Goal: Task Accomplishment & Management: Use online tool/utility

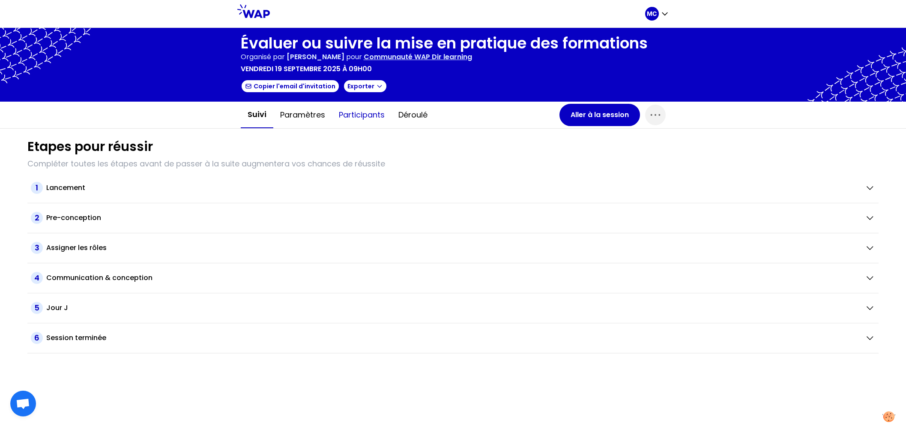
click at [342, 109] on button "Participants" at bounding box center [362, 115] width 60 height 26
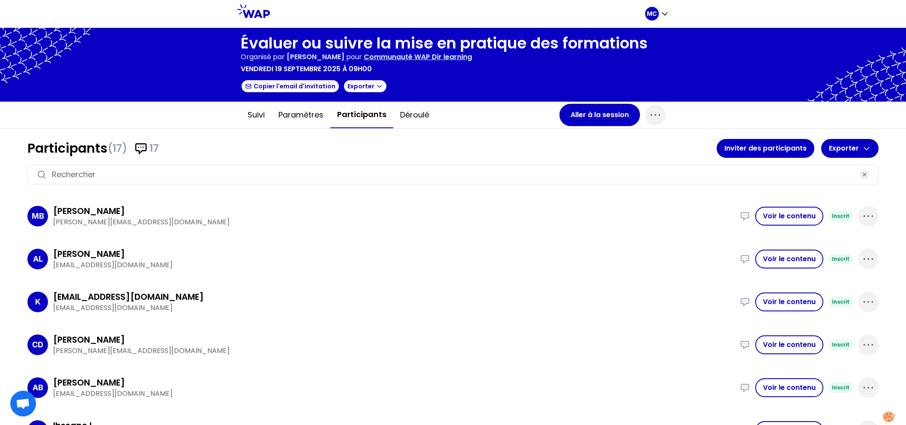
click at [347, 149] on h1 "Participants (17) 17" at bounding box center [371, 148] width 689 height 15
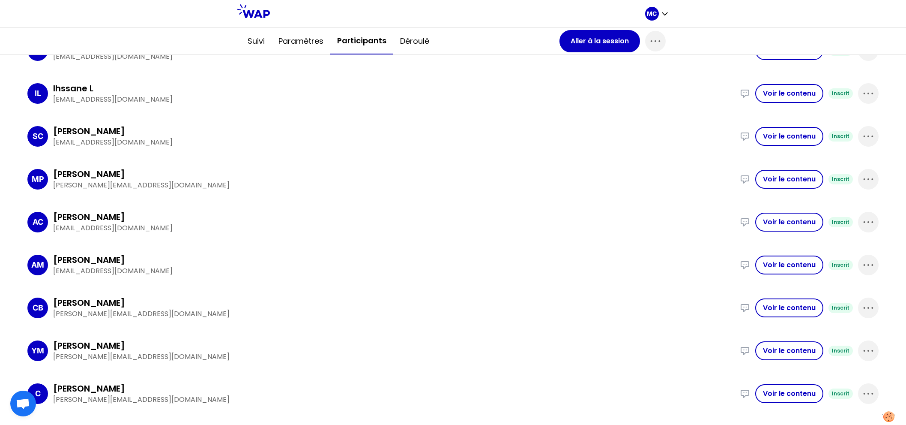
scroll to position [493, 0]
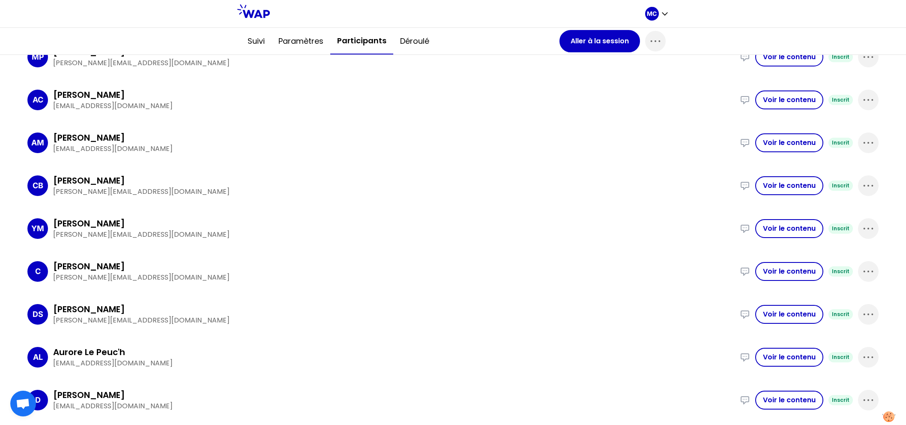
click at [224, 171] on div "CB [PERSON_NAME] [PERSON_NAME][EMAIL_ADDRESS][DOMAIN_NAME] Implémenté une forma…" at bounding box center [452, 186] width 851 height 36
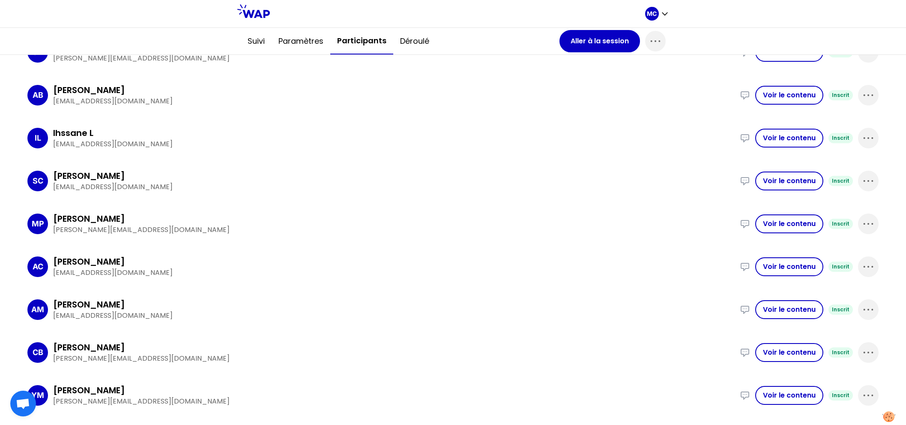
scroll to position [278, 0]
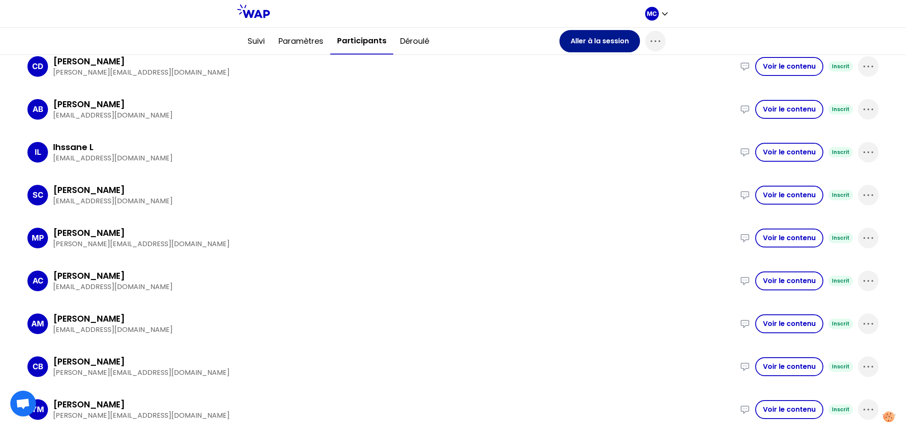
click at [604, 49] on button "Aller à la session" at bounding box center [600, 41] width 81 height 22
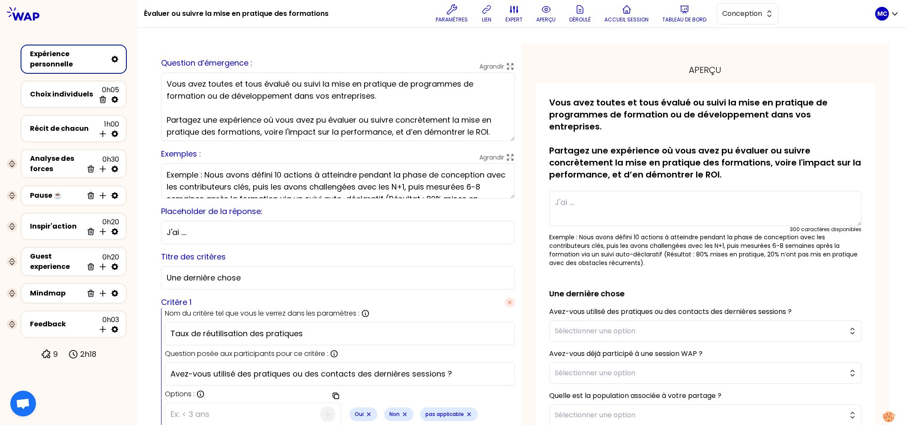
click at [604, 49] on div "aperçu sauvegardé Vous avez toutes et tous évalué ou suivi la mise en pratique …" at bounding box center [706, 404] width 368 height 722
click at [70, 131] on div "Récit de chacun" at bounding box center [62, 128] width 65 height 10
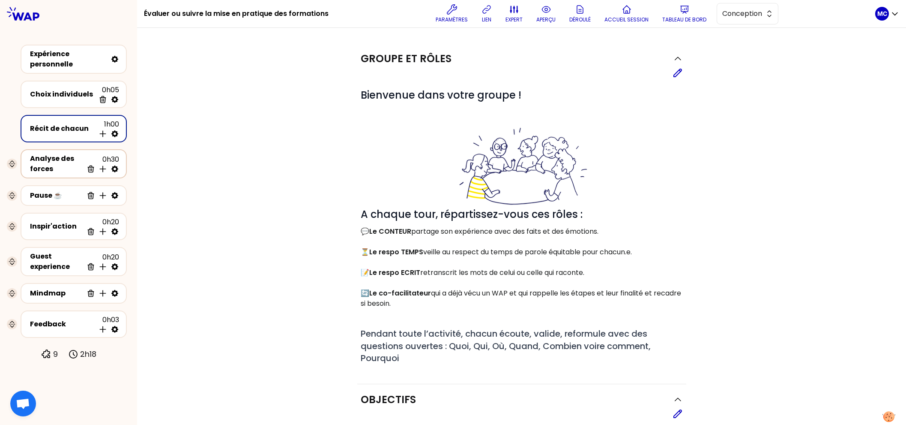
click at [57, 171] on div "Analyse des forces" at bounding box center [56, 163] width 53 height 21
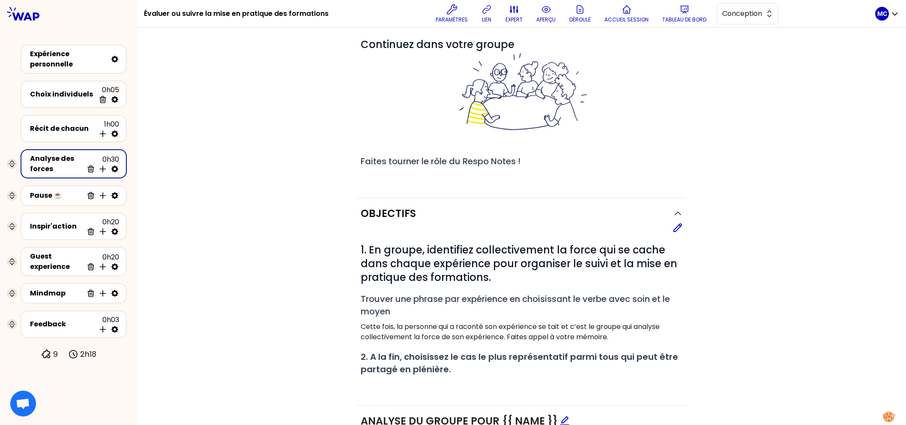
scroll to position [51, 0]
click at [34, 218] on div "Inspir'action 0h20 Supprimer Insérer une activité en dessous" at bounding box center [73, 226] width 91 height 19
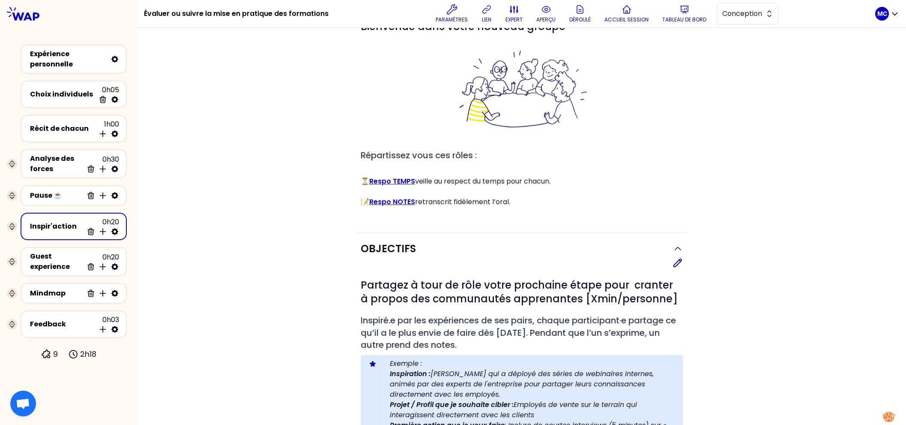
scroll to position [71, 0]
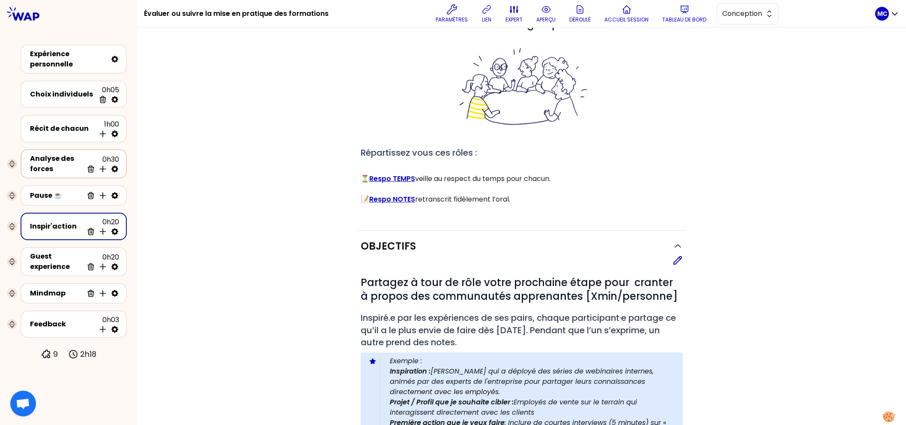
click at [54, 160] on div "Analyse des forces" at bounding box center [56, 163] width 53 height 21
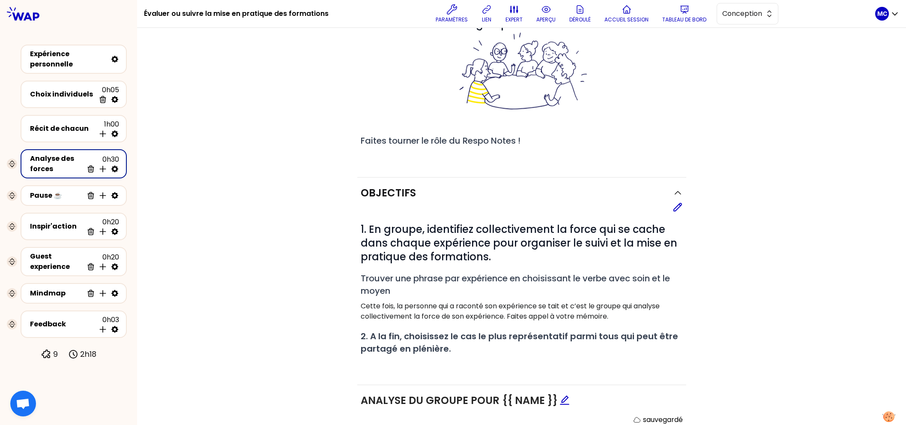
click at [250, 273] on div "Objectifs Editer # 1. En groupe, identifiez collectivement la force qui se cach…" at bounding box center [521, 365] width 735 height 377
click at [604, 23] on p "Tableau de bord" at bounding box center [684, 19] width 44 height 7
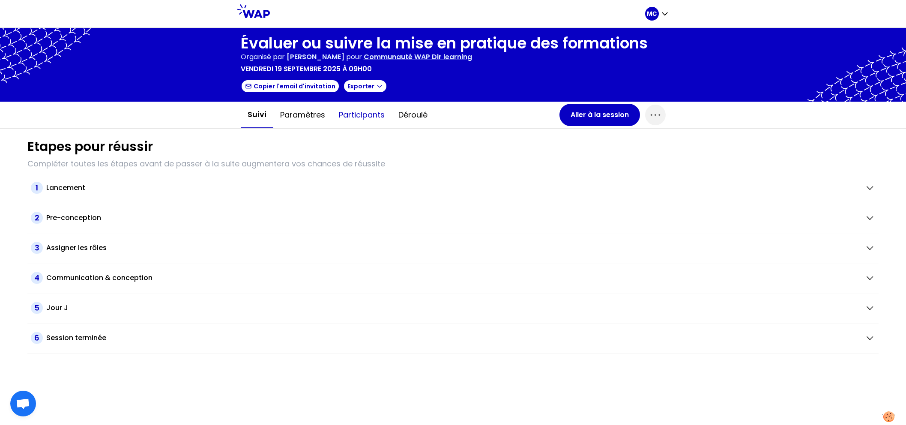
click at [355, 122] on button "Participants" at bounding box center [362, 115] width 60 height 26
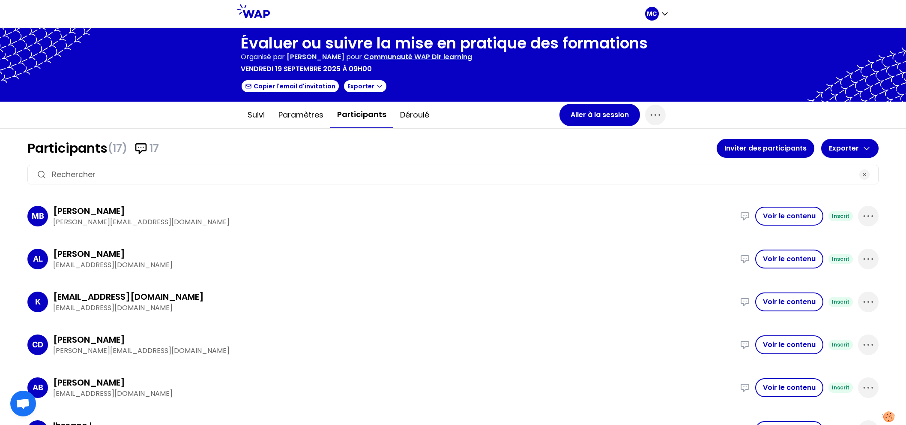
scroll to position [463, 0]
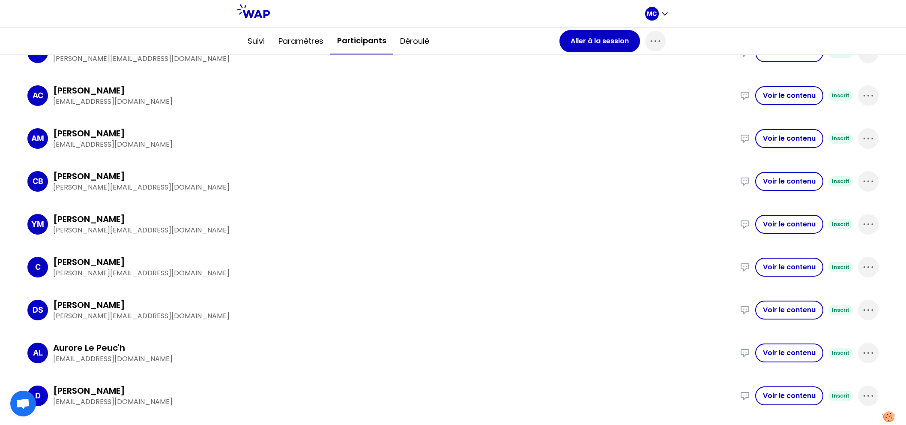
click at [350, 200] on div "MB [PERSON_NAME] [PERSON_NAME][EMAIL_ADDRESS][DOMAIN_NAME] Nous avons accompagn…" at bounding box center [452, 96] width 851 height 722
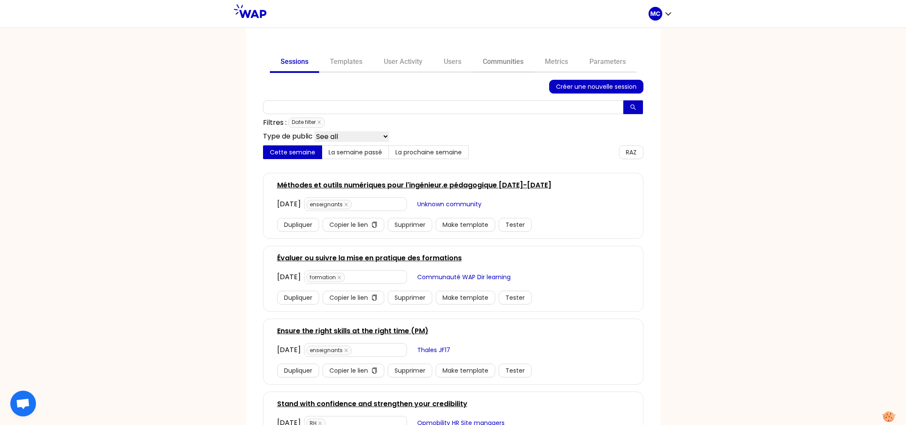
click at [502, 55] on link "Communities" at bounding box center [503, 62] width 62 height 21
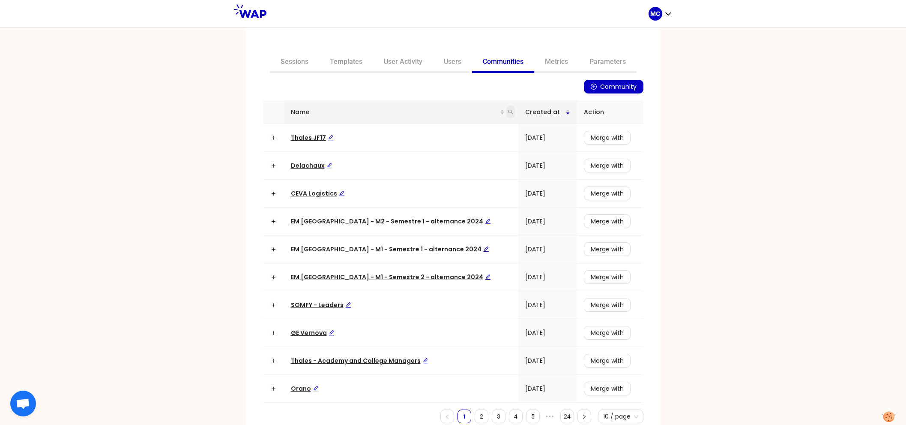
click at [506, 111] on span at bounding box center [510, 111] width 9 height 13
type input "dir"
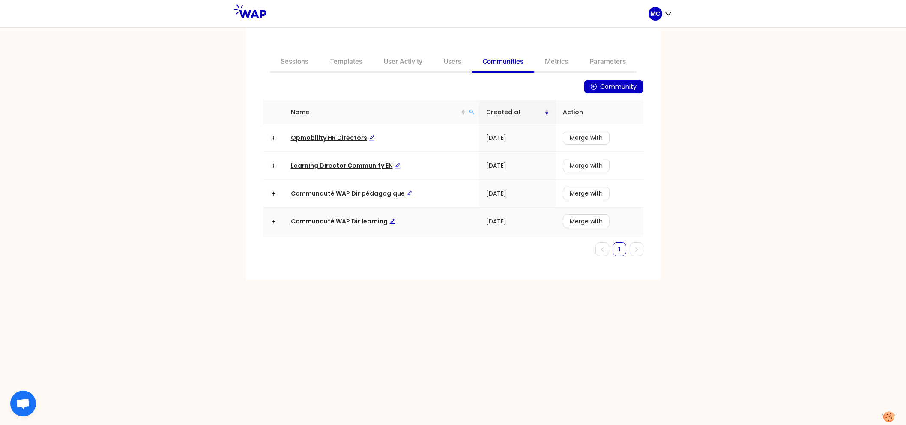
click at [352, 219] on span "Communauté WAP Dir learning" at bounding box center [343, 221] width 105 height 9
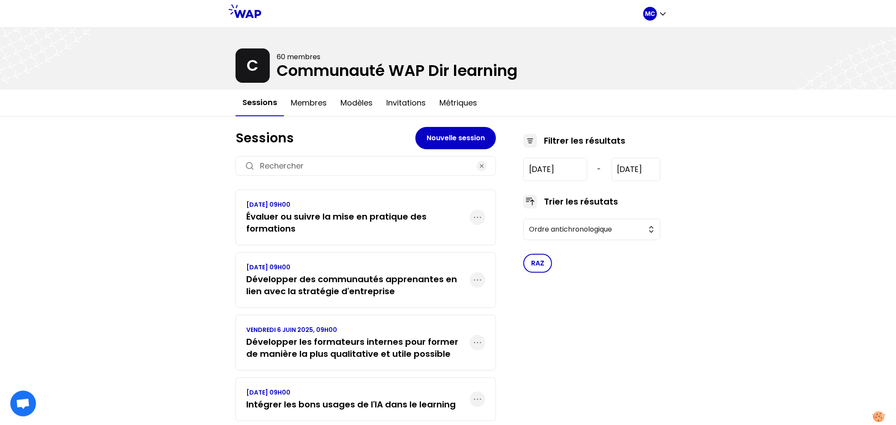
click at [344, 213] on h3 "Évaluer ou suivre la mise en pratique des formations" at bounding box center [358, 222] width 224 height 24
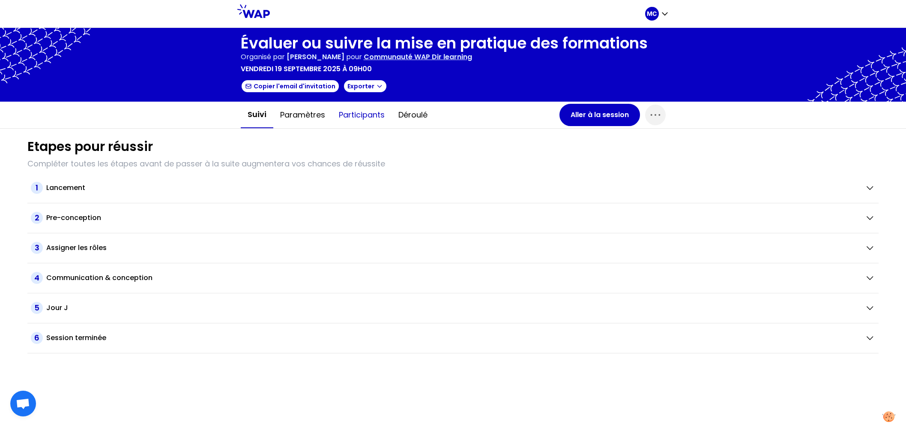
click at [340, 120] on button "Participants" at bounding box center [362, 115] width 60 height 26
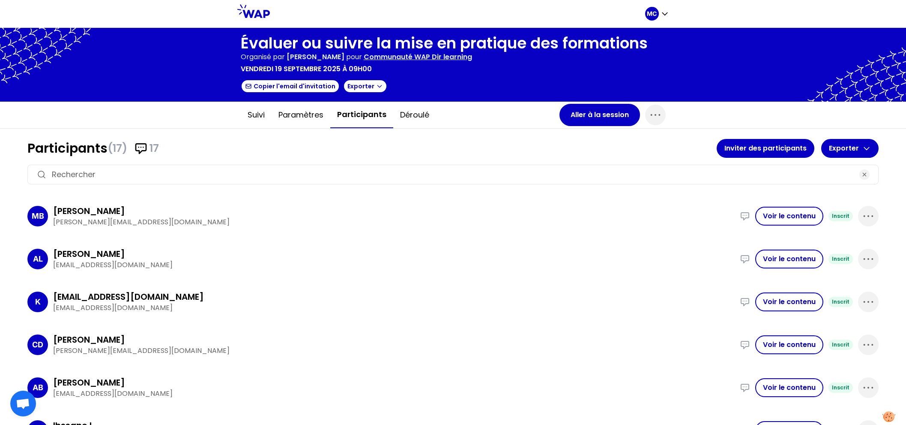
scroll to position [493, 0]
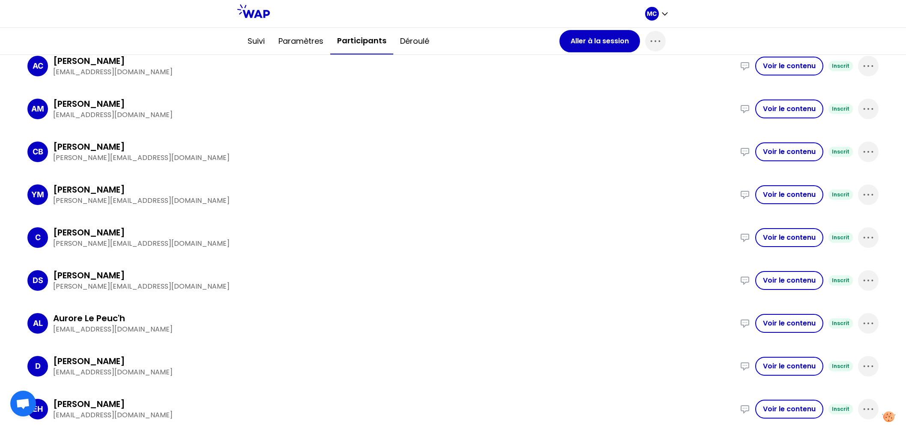
click at [300, 270] on div "[PERSON_NAME]" at bounding box center [394, 275] width 682 height 12
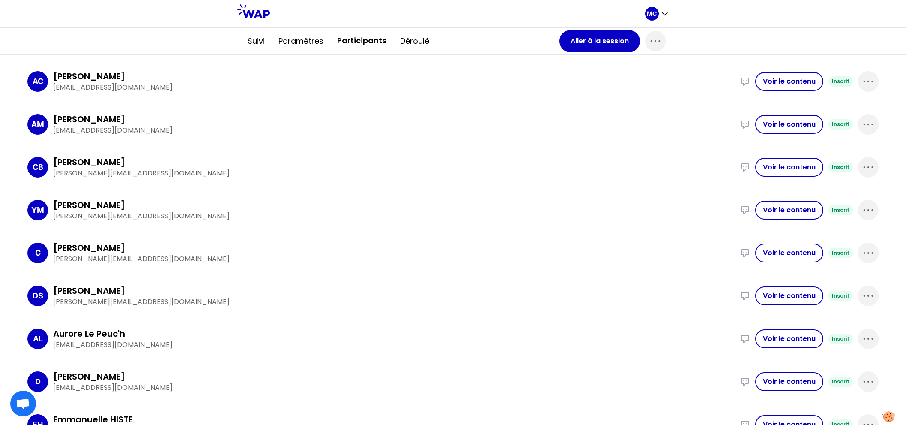
scroll to position [493, 0]
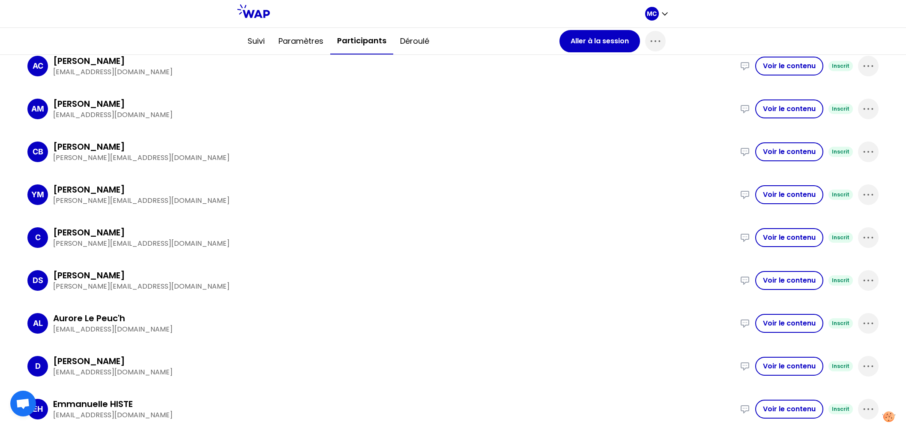
click at [292, 254] on div "MB [PERSON_NAME] [PERSON_NAME][EMAIL_ADDRESS][DOMAIN_NAME] Nous avons accompagn…" at bounding box center [452, 66] width 851 height 722
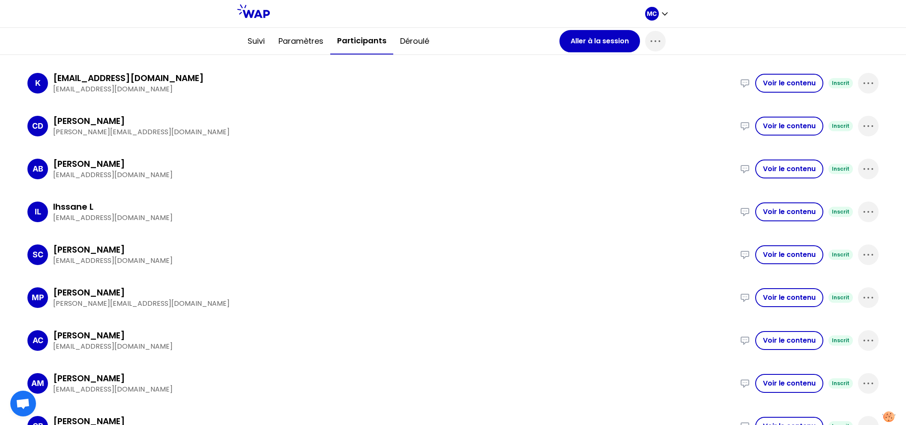
scroll to position [213, 0]
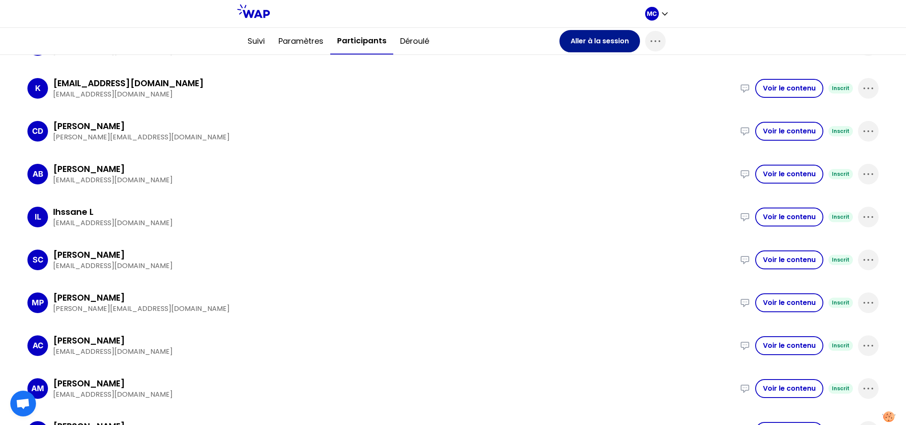
click at [591, 37] on button "Aller à la session" at bounding box center [600, 41] width 81 height 22
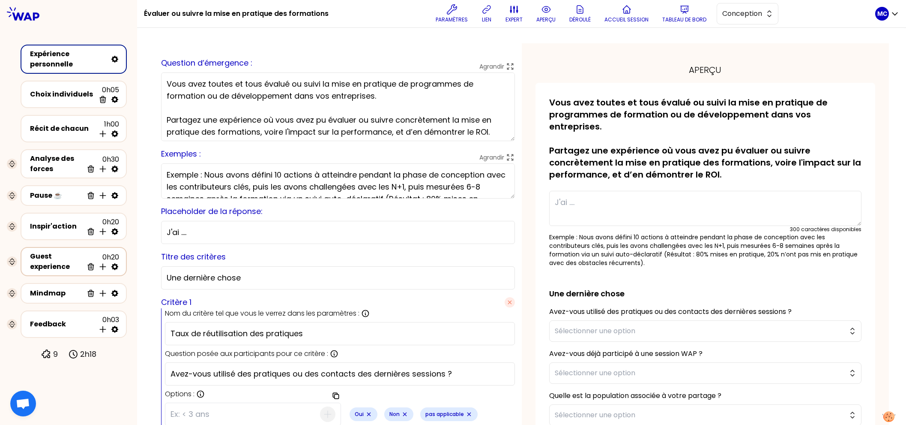
click at [54, 270] on div "Guest experience 0h20 Supprimer Insérer une activité en dessous" at bounding box center [74, 261] width 106 height 29
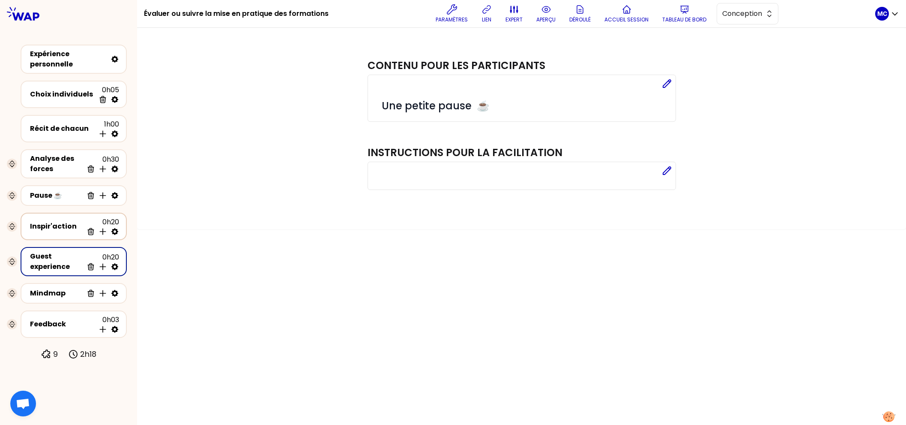
click at [57, 229] on div "Inspir'action" at bounding box center [56, 226] width 53 height 10
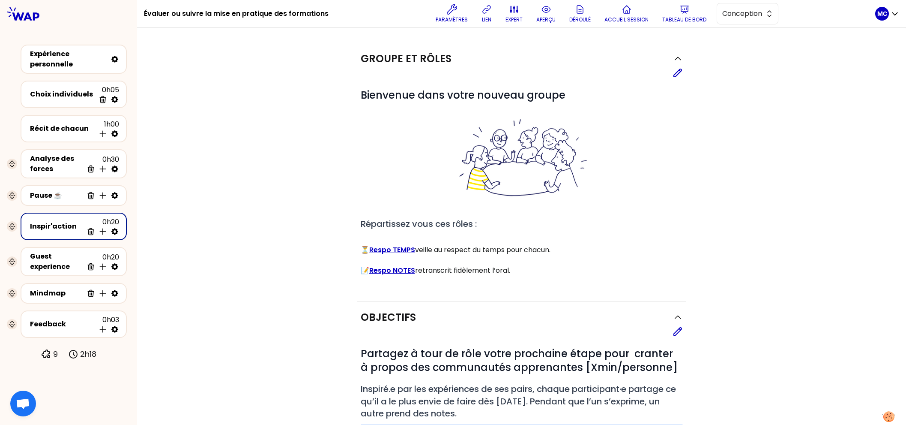
click at [234, 234] on div "Groupe et rôles Editer # Bienvenue dans votre nouveau groupe # Répartissez vous…" at bounding box center [521, 382] width 735 height 678
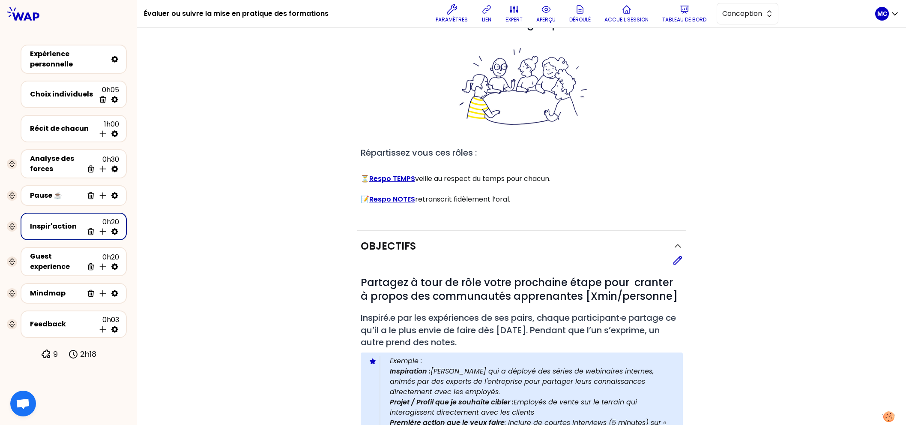
scroll to position [312, 0]
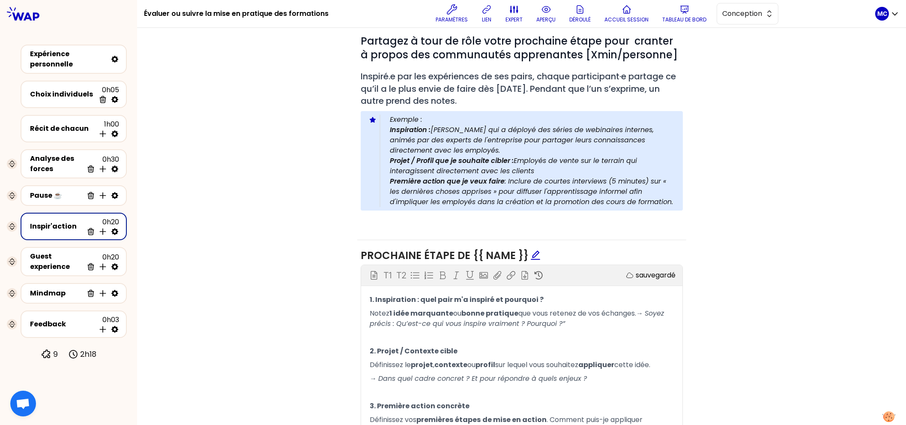
click at [317, 284] on div "Objectifs Editer # Partagez à tour de rôle votre prochaine étape pour cranter à…" at bounding box center [521, 255] width 735 height 532
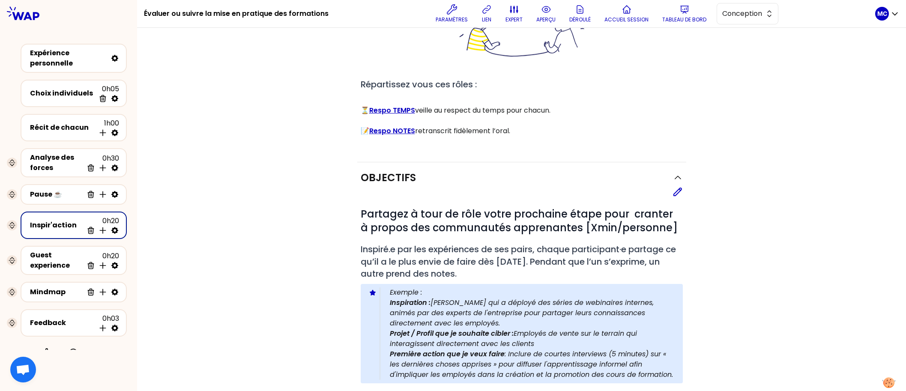
scroll to position [130, 0]
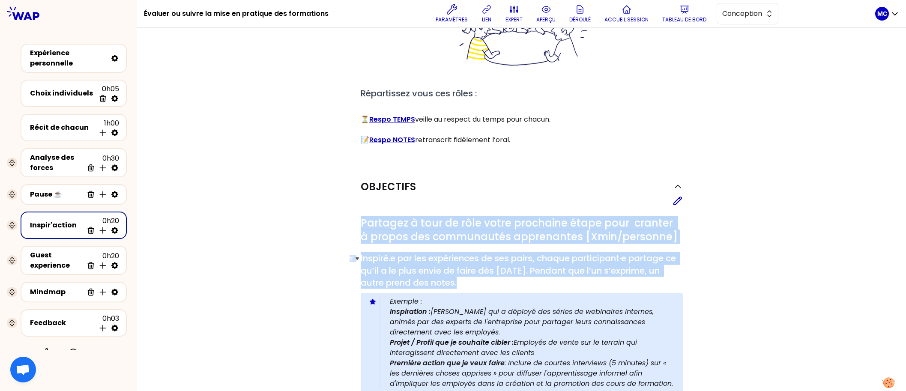
drag, startPoint x: 360, startPoint y: 221, endPoint x: 544, endPoint y: 281, distance: 193.2
click at [544, 281] on div "# Partagez à tour de rôle votre prochaine étape pour cranter à propos des commu…" at bounding box center [522, 311] width 322 height 190
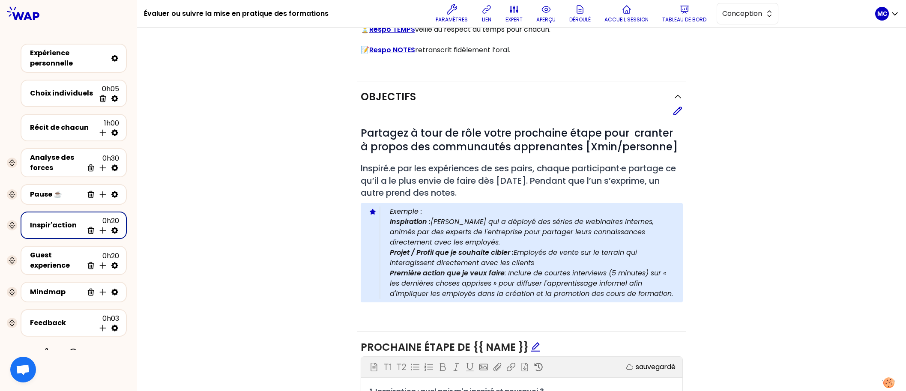
scroll to position [225, 0]
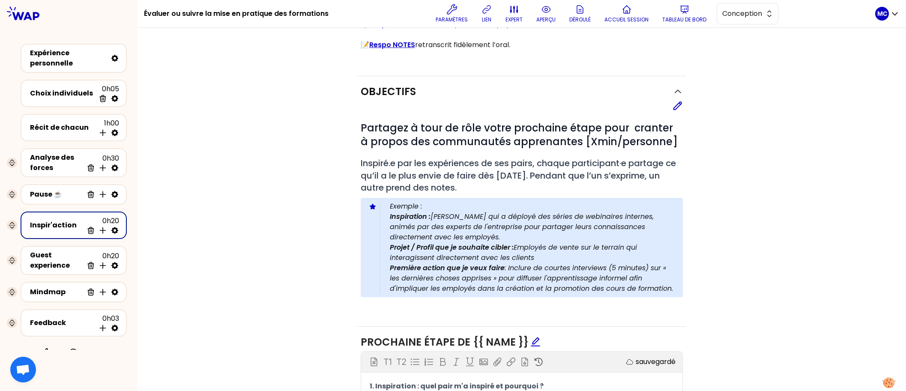
click at [542, 258] on p "Projet / Profil que je souhaite cibler : Employés de vente sur le terrain qui i…" at bounding box center [533, 253] width 286 height 21
click at [650, 291] on p "Première action que je veux faire : Inclure de courtes interviews (5 minutes) s…" at bounding box center [533, 278] width 286 height 31
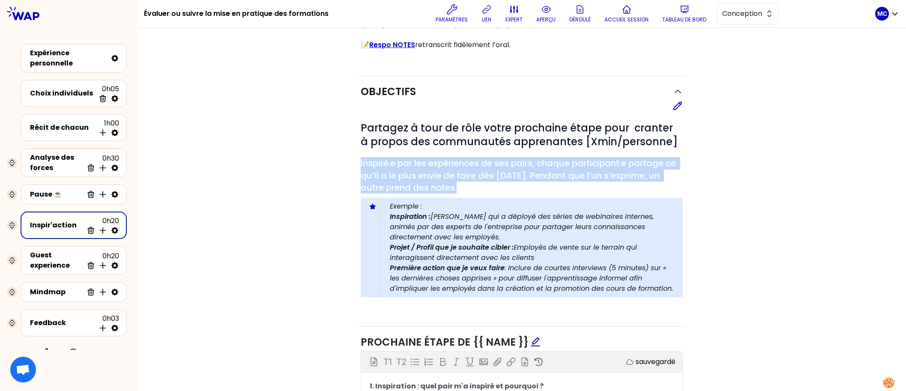
click at [761, 229] on div "Objectifs Editer # Partagez à tour de rôle votre prochaine étape pour cranter à…" at bounding box center [521, 342] width 735 height 532
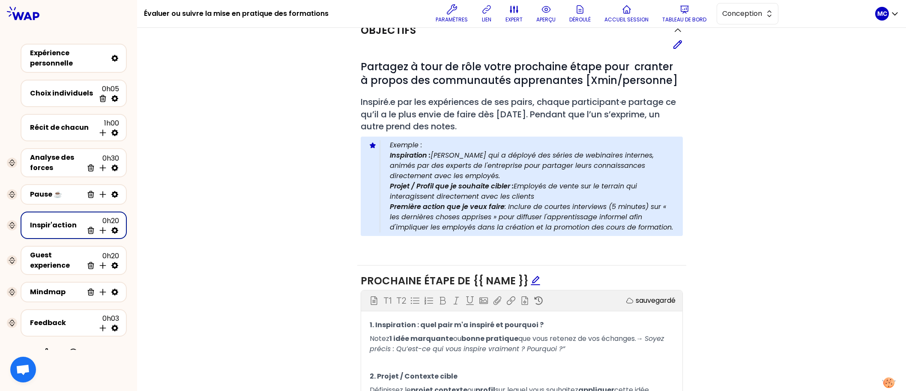
scroll to position [457, 0]
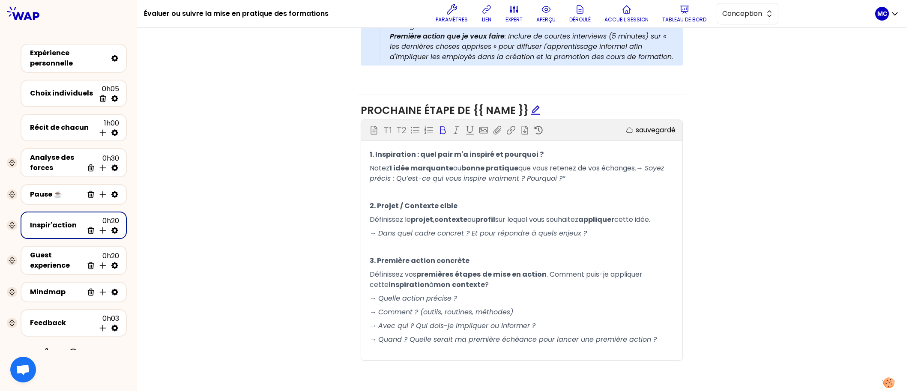
click at [501, 252] on p "﻿" at bounding box center [522, 247] width 304 height 14
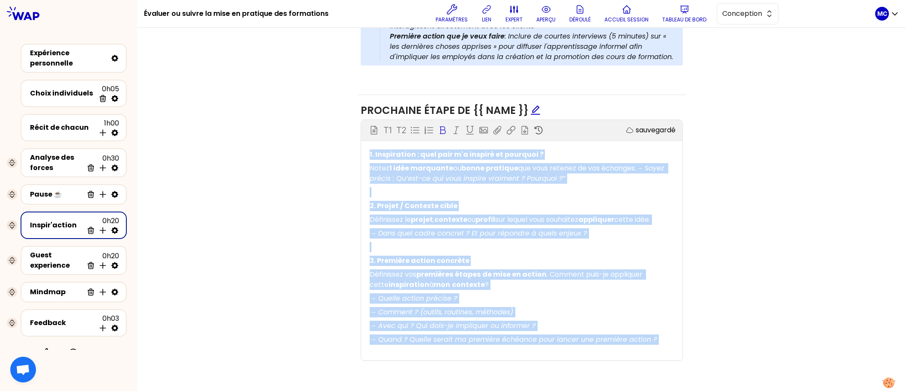
copy div "1. Inspiration : quel pair m'a inspiré et pourquoi ? Notez 1 idée marquante ou …"
click at [301, 359] on div "Objectifs Editer # Partagez à tour de rôle votre prochaine étape pour cranter à…" at bounding box center [521, 110] width 735 height 532
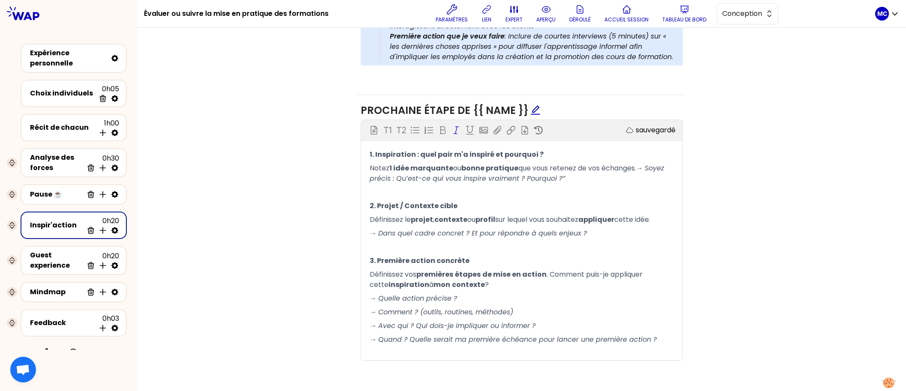
click at [457, 292] on p "→ Quelle action précise ?" at bounding box center [522, 299] width 304 height 14
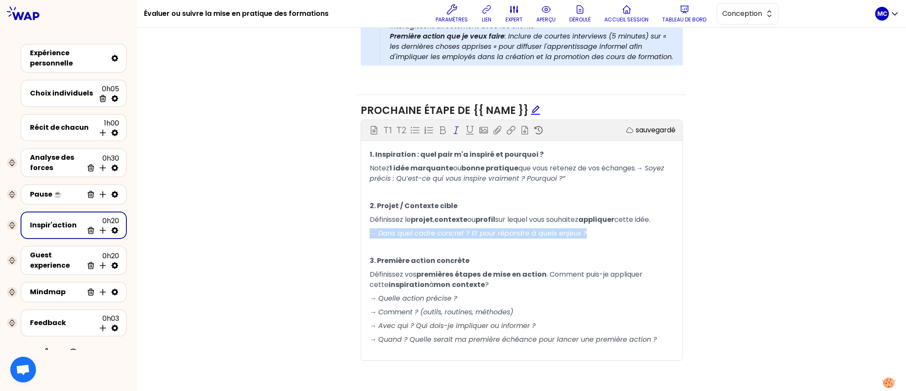
drag, startPoint x: 590, startPoint y: 237, endPoint x: 318, endPoint y: 235, distance: 272.1
click at [318, 235] on div "Objectifs Editer # Partagez à tour de rôle votre prochaine étape pour cranter à…" at bounding box center [521, 110] width 735 height 532
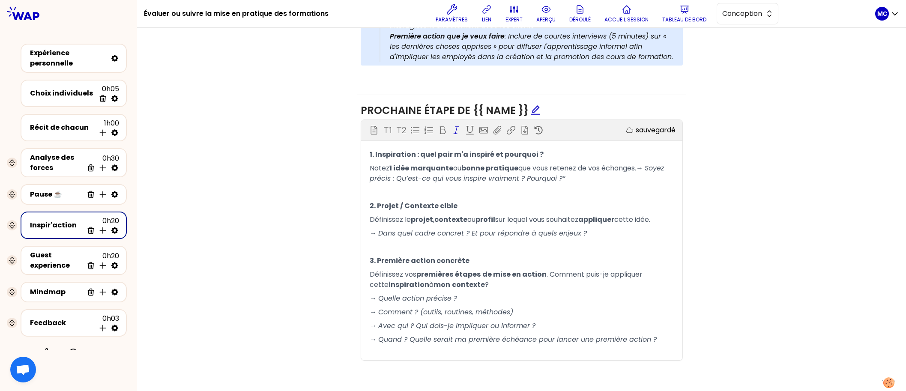
click at [318, 235] on div "Objectifs Editer # Partagez à tour de rôle votre prochaine étape pour cranter à…" at bounding box center [521, 110] width 735 height 532
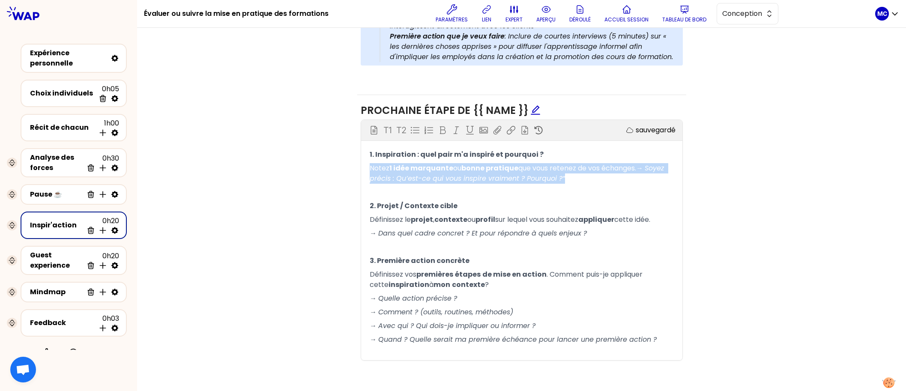
drag, startPoint x: 602, startPoint y: 180, endPoint x: 338, endPoint y: 166, distance: 265.2
click at [338, 166] on div "Objectifs Editer # Partagez à tour de rôle votre prochaine étape pour cranter à…" at bounding box center [521, 110] width 735 height 532
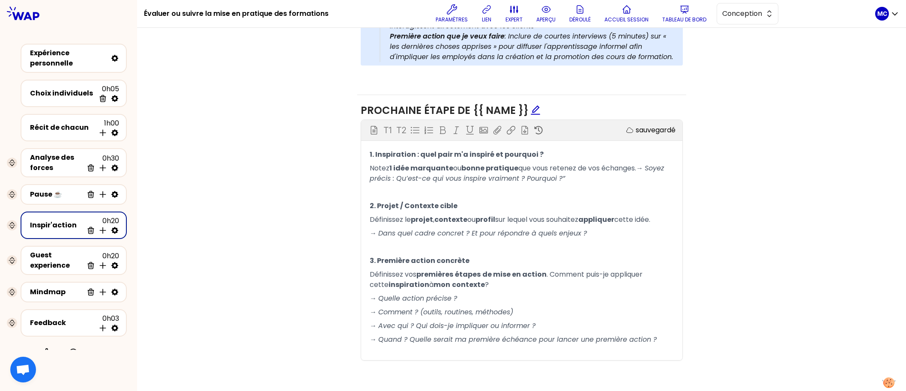
click at [338, 166] on div "Objectifs Editer # Partagez à tour de rôle votre prochaine étape pour cranter à…" at bounding box center [521, 110] width 735 height 532
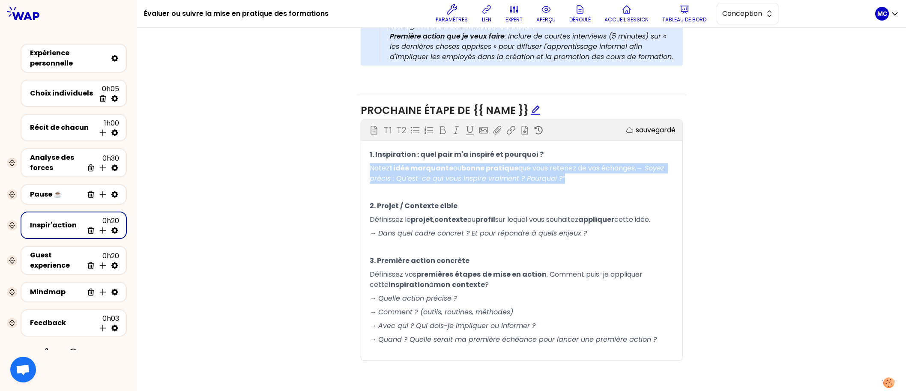
drag, startPoint x: 611, startPoint y: 181, endPoint x: 331, endPoint y: 169, distance: 280.9
click at [329, 169] on div "Objectifs Editer # Partagez à tour de rôle votre prochaine étape pour cranter à…" at bounding box center [521, 110] width 735 height 532
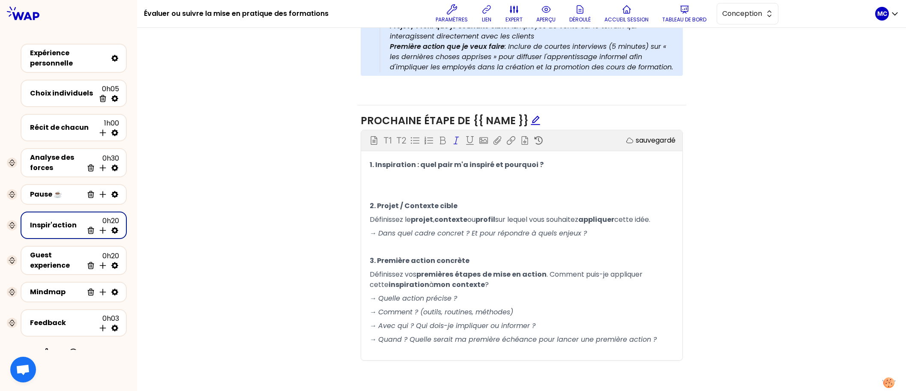
click at [342, 198] on div "Objectifs Editer # Partagez à tour de rôle votre prochaine étape pour cranter à…" at bounding box center [521, 115] width 735 height 521
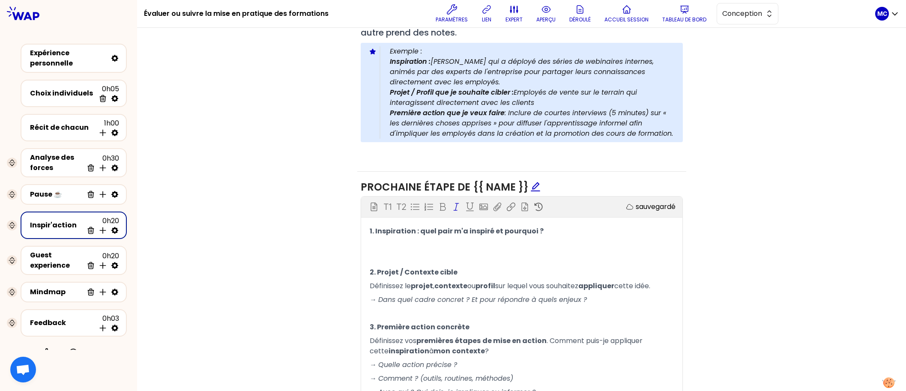
scroll to position [388, 0]
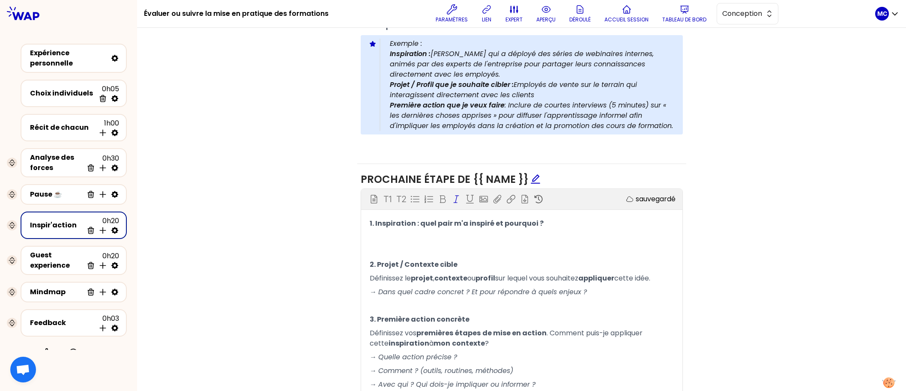
click at [706, 266] on div "Objectifs Editer # Partagez à tour de rôle votre prochaine étape pour cranter à…" at bounding box center [521, 173] width 735 height 521
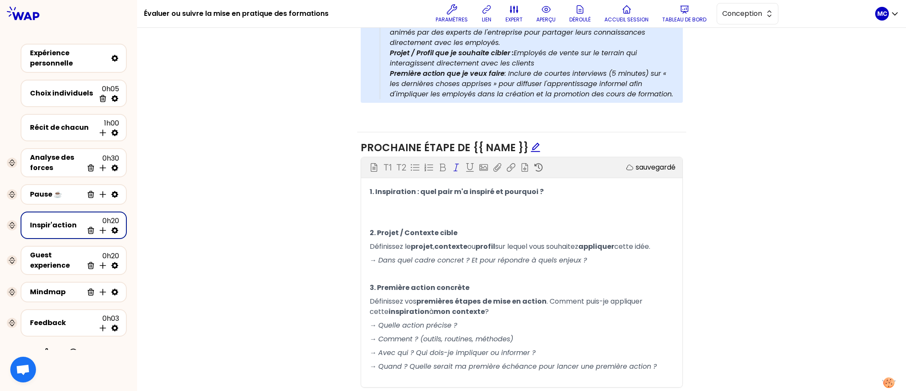
scroll to position [423, 0]
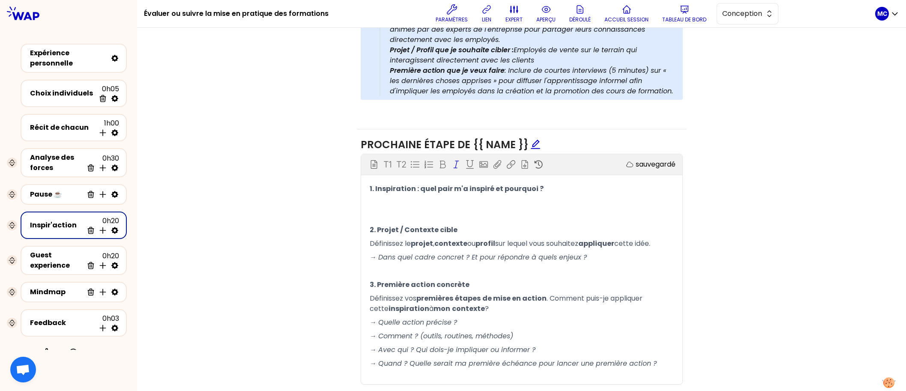
click at [706, 266] on div "Objectifs Editer # Partagez à tour de rôle votre prochaine étape pour cranter à…" at bounding box center [521, 139] width 735 height 521
click at [609, 258] on p "→ Dans quel cadre concret ? Et pour répondre à quels enjeux ?" at bounding box center [522, 258] width 304 height 14
drag, startPoint x: 620, startPoint y: 260, endPoint x: 318, endPoint y: 259, distance: 301.6
click at [318, 259] on div "Objectifs Editer # Partagez à tour de rôle votre prochaine étape pour cranter à…" at bounding box center [521, 139] width 735 height 521
click at [648, 239] on span "cette idée." at bounding box center [632, 244] width 36 height 10
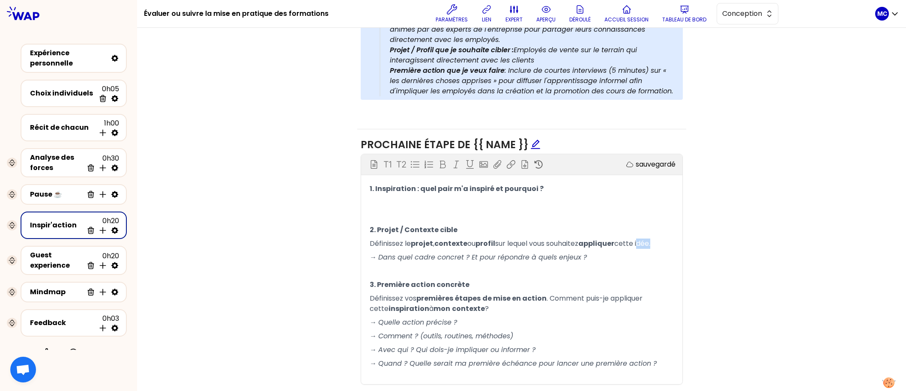
click at [648, 239] on span "cette idée." at bounding box center [632, 244] width 36 height 10
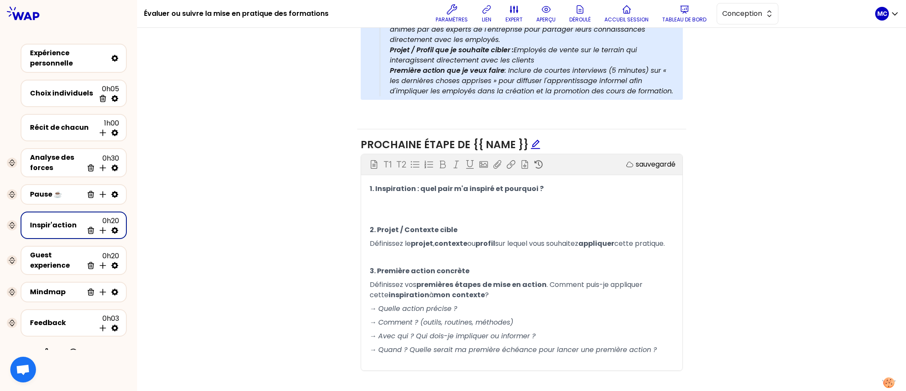
click at [769, 188] on div "Objectifs Editer # Partagez à tour de rôle votre prochaine étape pour cranter à…" at bounding box center [521, 133] width 735 height 508
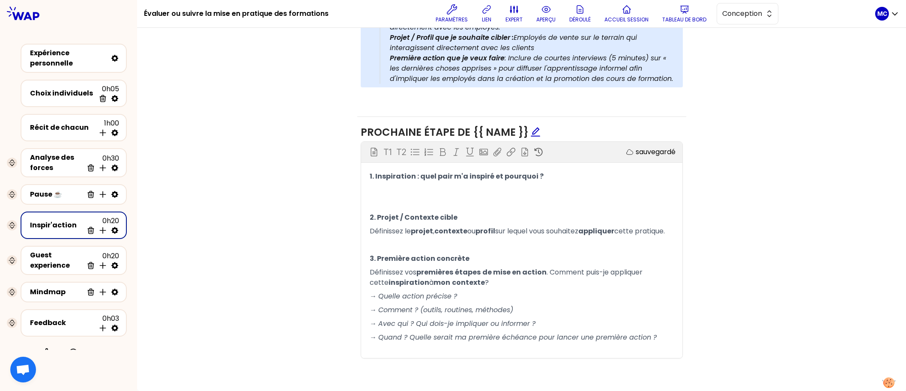
click at [769, 188] on div "Objectifs Editer # Partagez à tour de rôle votre prochaine étape pour cranter à…" at bounding box center [521, 120] width 735 height 508
click at [746, 301] on div "Objectifs Editer # Partagez à tour de rôle votre prochaine étape pour cranter à…" at bounding box center [521, 120] width 735 height 508
drag, startPoint x: 548, startPoint y: 274, endPoint x: 551, endPoint y: 281, distance: 8.1
click at [551, 281] on p "Définissez vos premières étapes de mise en action . Comment puis-je appliquer c…" at bounding box center [522, 278] width 304 height 24
click at [413, 213] on span "2. Projet / Contexte cible" at bounding box center [414, 218] width 88 height 10
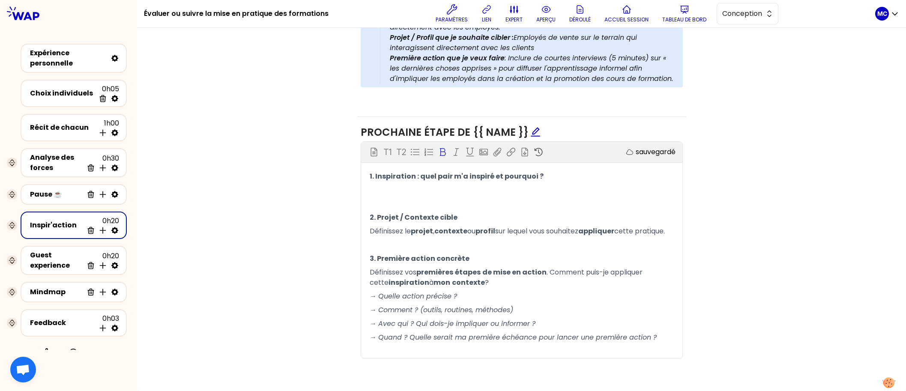
click at [416, 226] on span "projet" at bounding box center [422, 231] width 22 height 10
click at [416, 231] on p "Définissez le projet , contexte ou profil sur lequel vous souhaitez appliquer c…" at bounding box center [522, 232] width 304 height 14
click at [449, 183] on p "﻿" at bounding box center [522, 190] width 304 height 14
click at [436, 231] on p "Définissez le projet , contexte ou profil sur lequel vous souhaitez appliquer c…" at bounding box center [522, 232] width 304 height 14
click at [392, 226] on span "Définissez le" at bounding box center [390, 231] width 41 height 10
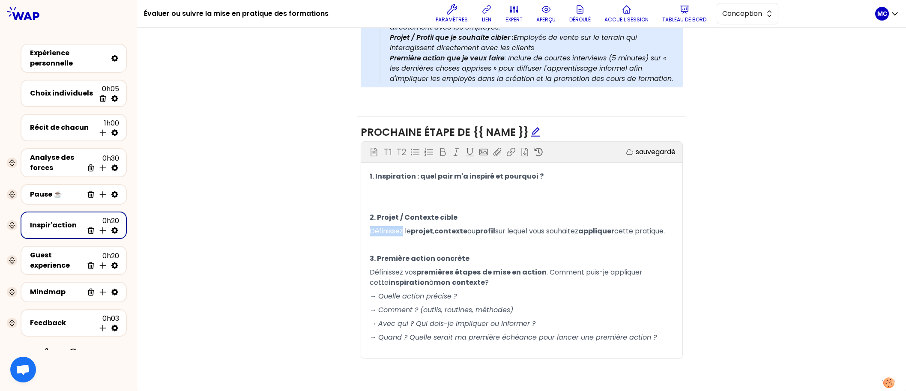
click at [392, 226] on span "Définissez le" at bounding box center [390, 231] width 41 height 10
click at [714, 232] on div "Objectifs Editer # Partagez à tour de rôle votre prochaine étape pour cranter à…" at bounding box center [521, 120] width 735 height 508
click at [380, 226] on span "Choisissez le" at bounding box center [391, 231] width 42 height 10
click at [843, 169] on div "Objectifs Editer # Partagez à tour de rôle votre prochaine étape pour cranter à…" at bounding box center [521, 120] width 735 height 508
drag, startPoint x: 549, startPoint y: 272, endPoint x: 549, endPoint y: 280, distance: 8.2
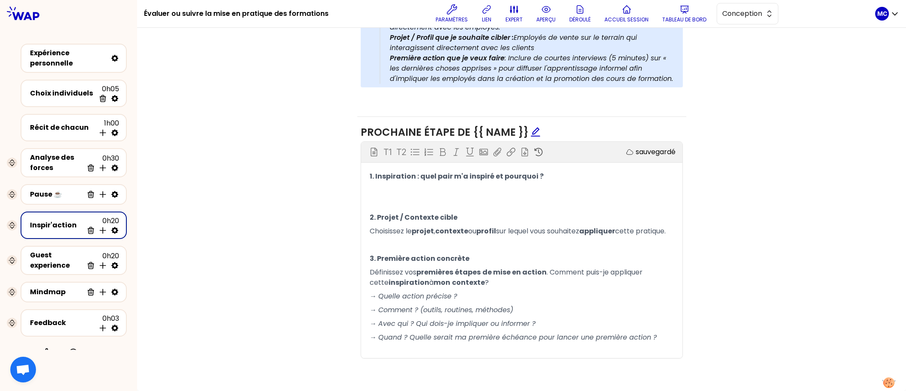
click at [549, 280] on p "Définissez vos premières étapes de mise en action . Comment puis-je appliquer c…" at bounding box center [522, 278] width 304 height 24
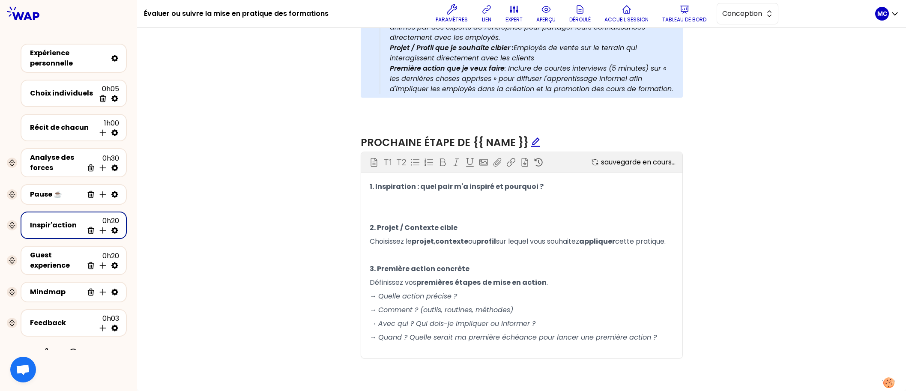
scroll to position [433, 0]
click at [719, 279] on div "Objectifs Editer # Partagez à tour de rôle votre prochaine étape pour cranter à…" at bounding box center [521, 125] width 735 height 497
click at [613, 279] on p "Définissez vos premières étapes de mise en action ." at bounding box center [522, 283] width 304 height 14
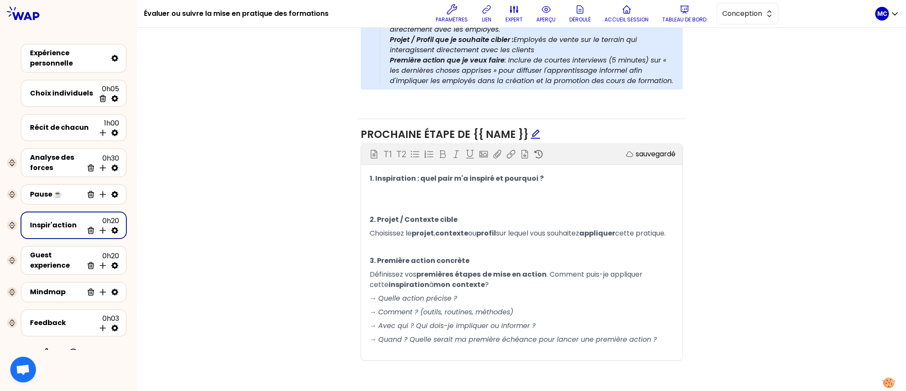
click at [702, 252] on div "Objectifs Editer # Partagez à tour de rôle votre prochaine étape pour cranter à…" at bounding box center [521, 122] width 735 height 508
click at [577, 304] on p "→ Quelle action précise ?" at bounding box center [522, 299] width 304 height 14
click at [705, 237] on div "Objectifs Editer # Partagez à tour de rôle votre prochaine étape pour cranter à…" at bounding box center [521, 122] width 735 height 508
click at [584, 331] on p "→ Avec qui ? Qui dois-je impliquer ou informer ?" at bounding box center [522, 326] width 304 height 14
click at [596, 318] on p "→ Comment ? (outils, routines, méthodes)" at bounding box center [522, 312] width 304 height 14
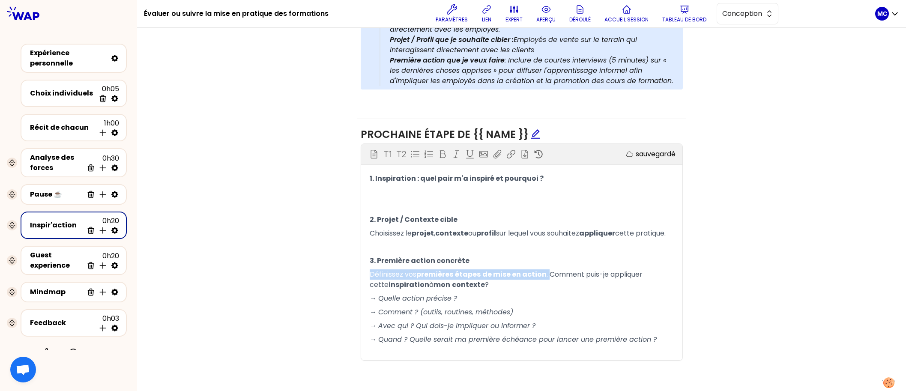
drag, startPoint x: 548, startPoint y: 283, endPoint x: 365, endPoint y: 283, distance: 182.5
click at [365, 283] on div "1. Inspiration : quel pair m'a inspiré et pourquoi ? ﻿ ﻿ 2. Projet / Contexte c…" at bounding box center [521, 266] width 321 height 189
click at [352, 290] on div "Objectifs Editer # Partagez à tour de rôle votre prochaine étape pour cranter à…" at bounding box center [521, 122] width 735 height 508
click at [530, 319] on p "→ Comment ? (outils, routines, méthodes)" at bounding box center [522, 312] width 304 height 14
click at [557, 317] on span "→ Comment ? (outils, routines, méthodes) - De quoi au je beoins" at bounding box center [481, 312] width 222 height 10
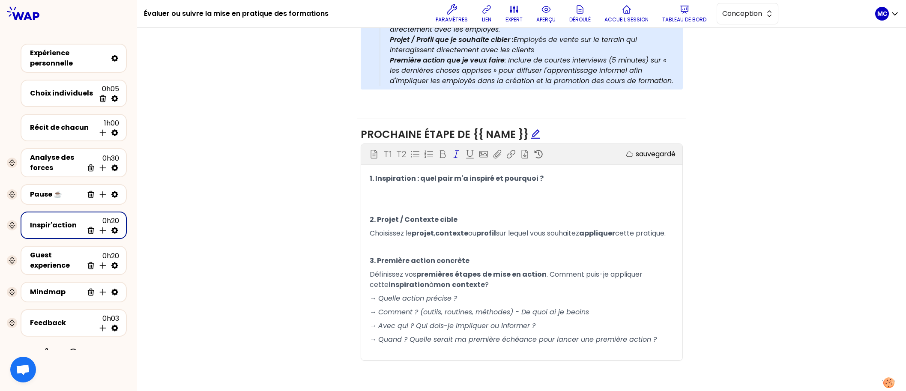
click at [579, 317] on span "→ Comment ? (outils, routines, méthodes) - De quoi ai je beoins" at bounding box center [480, 312] width 220 height 10
drag, startPoint x: 545, startPoint y: 283, endPoint x: 338, endPoint y: 282, distance: 207.4
click at [338, 282] on div "Objectifs Editer # Partagez à tour de rôle votre prochaine étape pour cranter à…" at bounding box center [521, 122] width 735 height 508
click at [548, 292] on p "Définissez vos premières étapes de mise en action . Comment puis-je appliquer c…" at bounding box center [522, 280] width 304 height 24
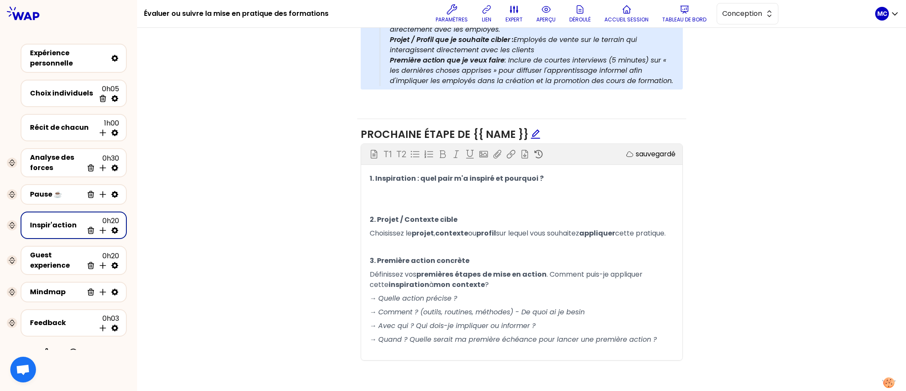
drag, startPoint x: 550, startPoint y: 284, endPoint x: 550, endPoint y: 291, distance: 6.9
click at [550, 291] on p "Définissez vos premières étapes de mise en action . Comment puis-je appliquer c…" at bounding box center [522, 280] width 304 height 24
click at [473, 305] on p "→ Quelle action précise ?" at bounding box center [522, 299] width 304 height 14
click at [588, 319] on p "→ Comment ? (outils, routines, méthodes) - De quoi ai je besin" at bounding box center [522, 312] width 304 height 14
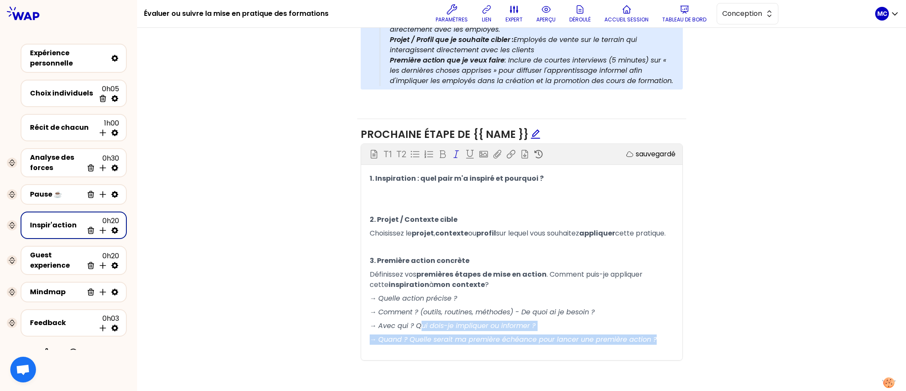
drag, startPoint x: 661, startPoint y: 349, endPoint x: 418, endPoint y: 329, distance: 243.7
click at [418, 334] on div "1. Inspiration : quel pair m'a inspiré et pourquoi ? ﻿ ﻿ 2. Projet / Contexte c…" at bounding box center [522, 266] width 304 height 189
click at [553, 305] on p "→ Quelle action précise ?" at bounding box center [522, 299] width 304 height 14
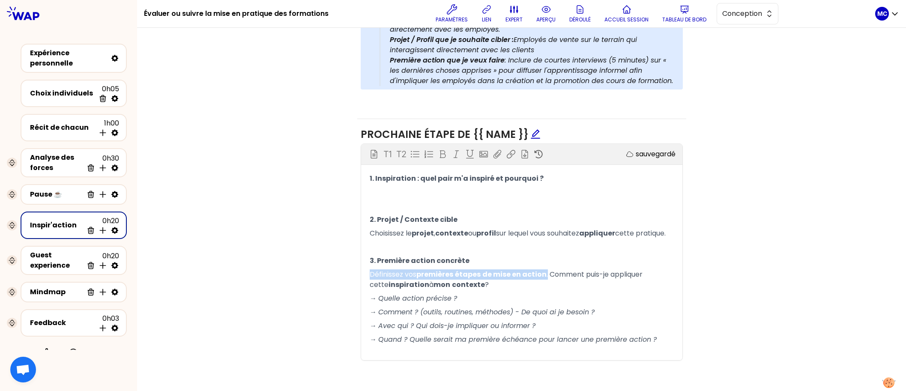
drag, startPoint x: 547, startPoint y: 283, endPoint x: 308, endPoint y: 282, distance: 238.6
click at [309, 282] on div "Objectifs Editer # Partagez à tour de rôle votre prochaine étape pour cranter à…" at bounding box center [521, 122] width 735 height 508
click at [569, 300] on p "→ Quelle action précise ?" at bounding box center [522, 299] width 304 height 14
click at [552, 332] on p "→ Avec qui ? Qui dois-je impliquer ou informer ?" at bounding box center [522, 326] width 304 height 14
click at [686, 302] on div "Objectifs Editer # Partagez à tour de rôle votre prochaine étape pour cranter à…" at bounding box center [521, 122] width 735 height 508
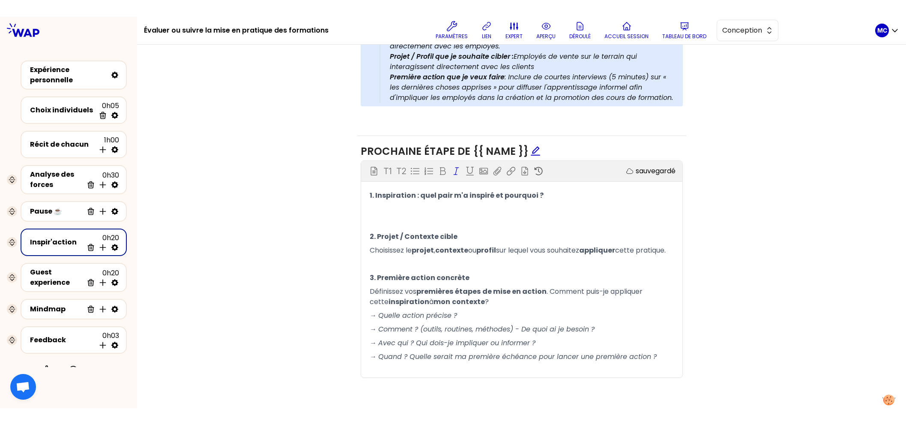
scroll to position [443, 0]
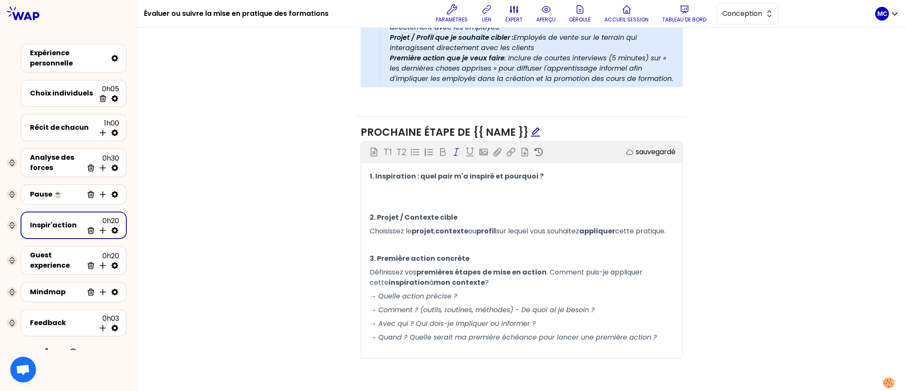
click at [722, 274] on div "Objectifs Editer # Partagez à tour de rôle votre prochaine étape pour cranter à…" at bounding box center [521, 120] width 735 height 508
click at [591, 326] on p "→ Avec qui ? Qui dois-je impliquer ou informer ?" at bounding box center [522, 324] width 304 height 14
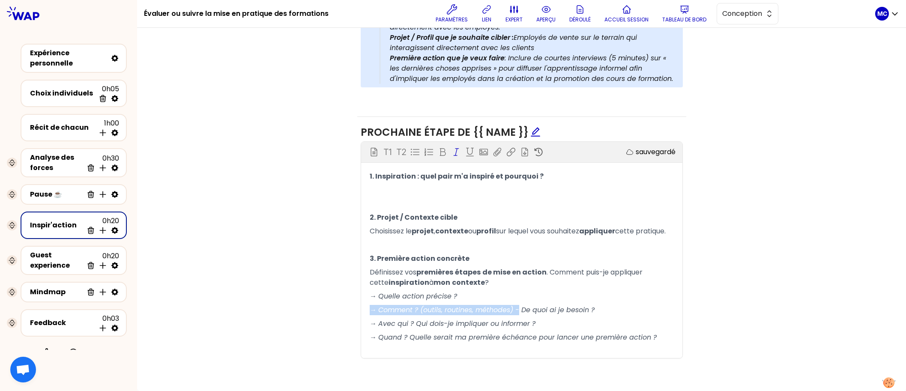
drag, startPoint x: 519, startPoint y: 309, endPoint x: 351, endPoint y: 305, distance: 167.6
click at [351, 305] on div "Objectifs Editer # Partagez à tour de rôle votre prochaine étape pour cranter à…" at bounding box center [521, 120] width 735 height 508
drag, startPoint x: 414, startPoint y: 325, endPoint x: 357, endPoint y: 325, distance: 57.0
click at [372, 325] on span "→ Avec qui ? Qui dois-je impliquer ou informer ?" at bounding box center [453, 324] width 166 height 10
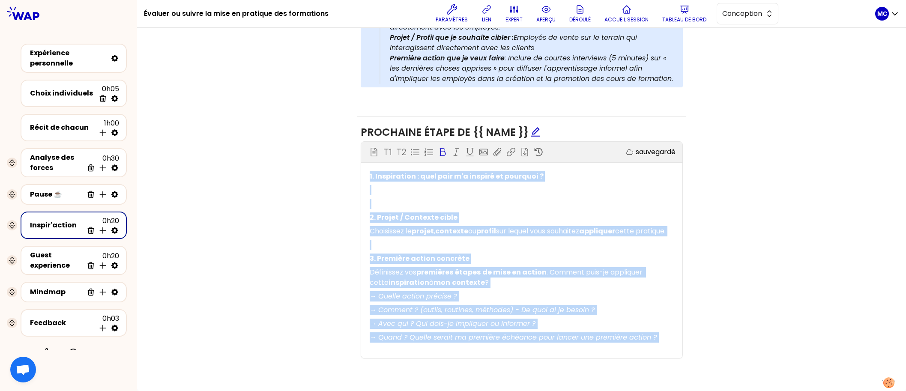
copy div "1. Inspiration : quel pair m'a inspiré et pourquoi ? ﻿ ﻿ 2. Projet / Contexte c…"
click at [407, 319] on p "→ Avec qui ? Qui dois-je impliquer ou informer ?" at bounding box center [522, 324] width 304 height 14
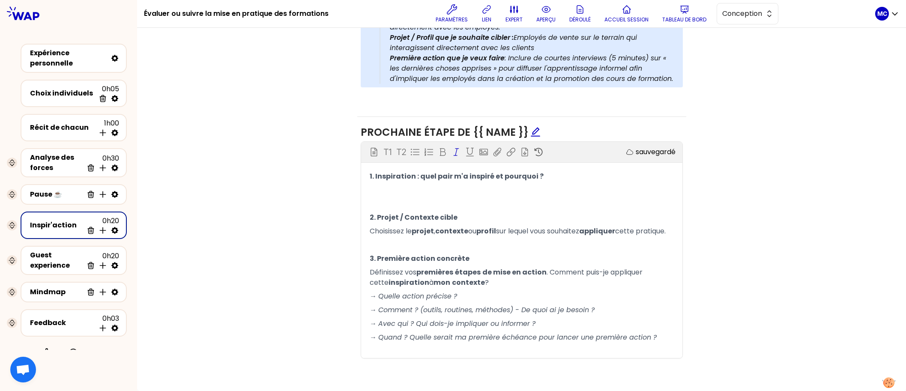
drag, startPoint x: 409, startPoint y: 323, endPoint x: 365, endPoint y: 323, distance: 44.1
click at [365, 323] on div "1. Inspiration : quel pair m'a inspiré et pourquoi ? ﻿ ﻿ 2. Projet / Contexte c…" at bounding box center [521, 264] width 321 height 189
click at [528, 324] on span "→ Avec qui ? Qui dois-je impliquer ou informer ?" at bounding box center [453, 324] width 166 height 10
click at [572, 322] on p "→ Avec qui ? Qui dois-je impliquer ou informer ?" at bounding box center [522, 324] width 304 height 14
click at [581, 314] on span "→ Comment ? (outils, routines, méthodes) - De quoi ai je besoin ?" at bounding box center [482, 310] width 225 height 10
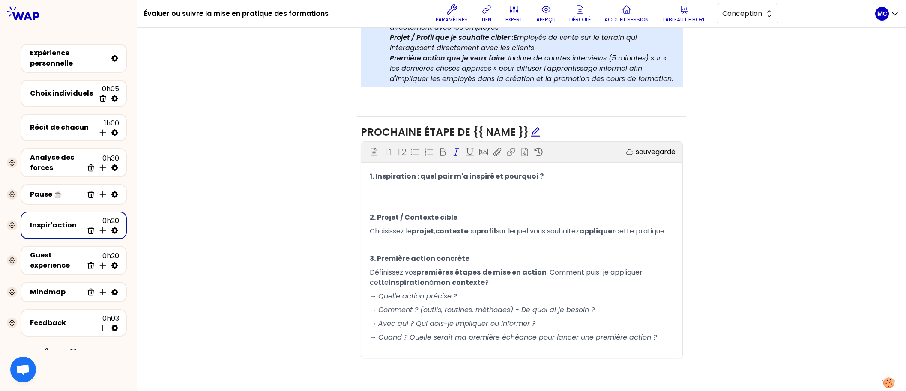
click at [596, 311] on p "→ Comment ? (outils, routines, méthodes) - De quoi ai je besoin ?" at bounding box center [522, 310] width 304 height 14
click at [716, 272] on div "Objectifs Editer # Partagez à tour de rôle votre prochaine étape pour cranter à…" at bounding box center [521, 120] width 735 height 508
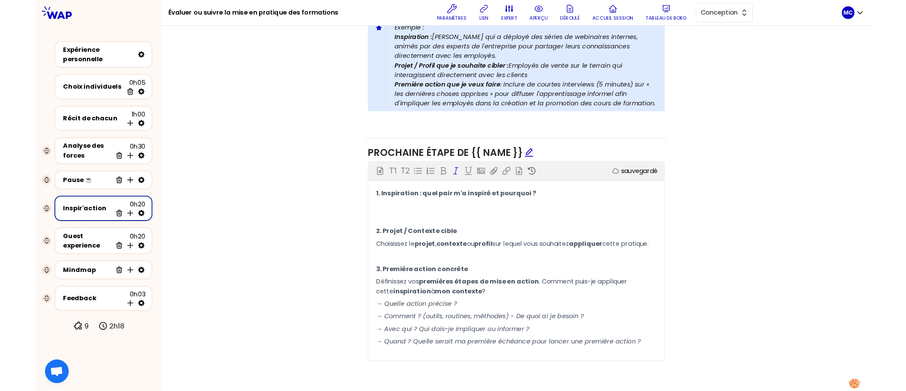
scroll to position [410, 0]
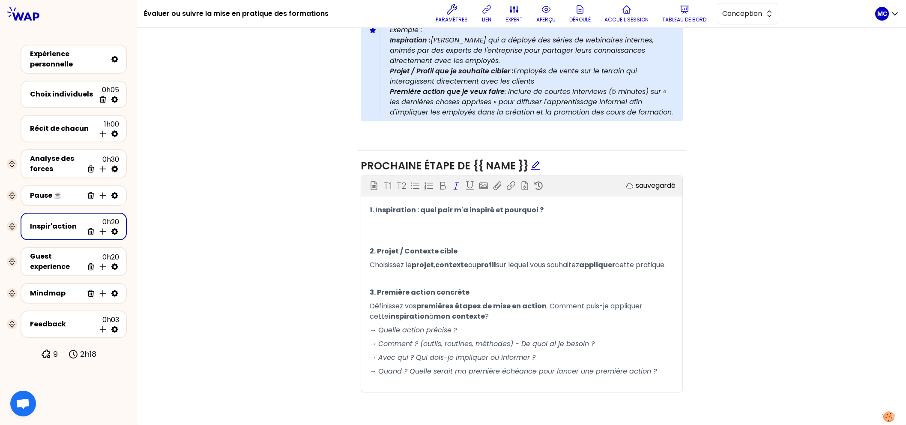
click at [489, 218] on p "﻿" at bounding box center [522, 224] width 304 height 14
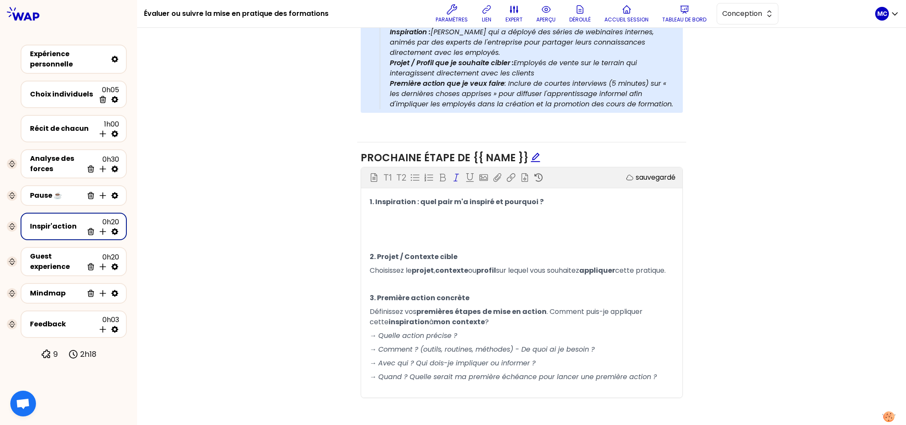
click at [442, 288] on p "﻿" at bounding box center [522, 284] width 304 height 14
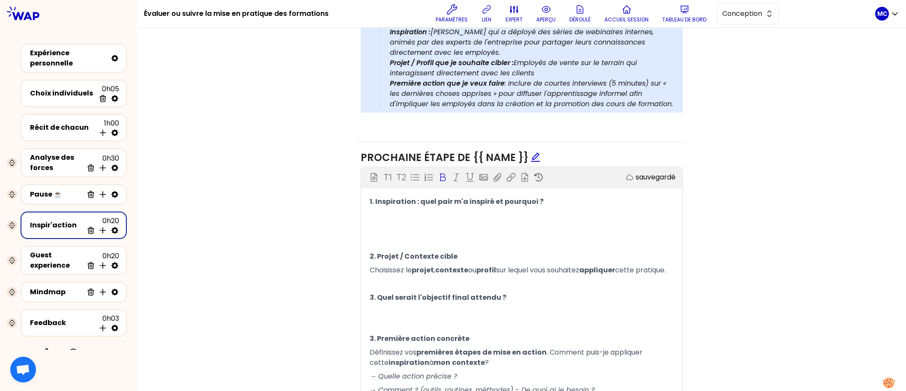
scroll to position [433, 0]
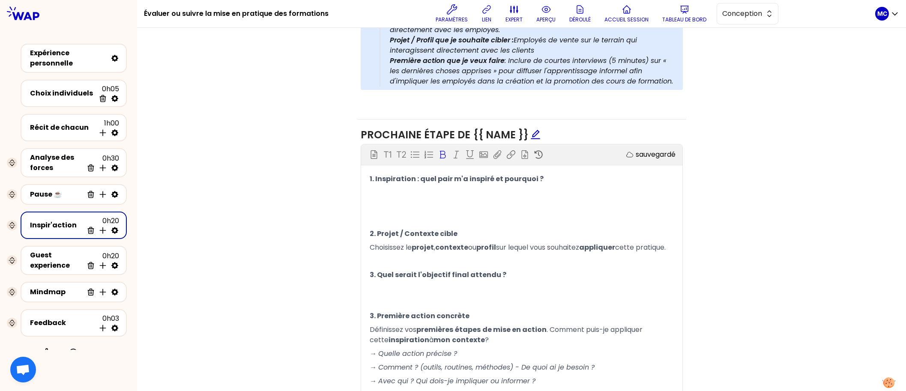
click at [514, 305] on p "﻿" at bounding box center [522, 303] width 304 height 14
click at [513, 296] on p "﻿" at bounding box center [522, 289] width 304 height 14
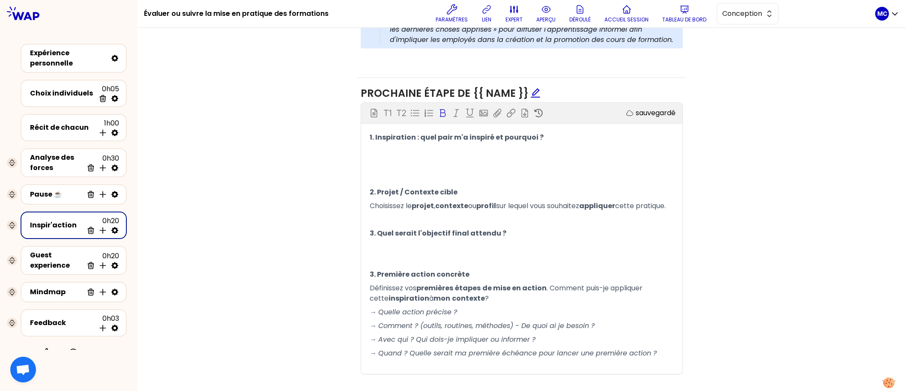
scroll to position [477, 0]
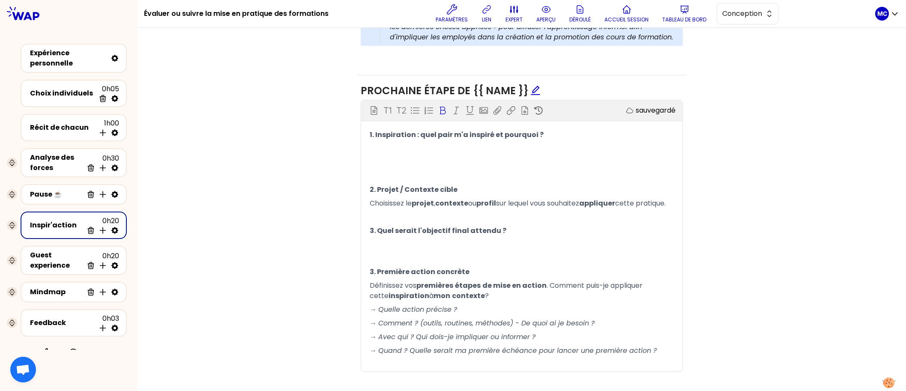
click at [739, 118] on div "Objectifs Editer # Partagez à tour de rôle votre prochaine étape pour cranter à…" at bounding box center [521, 106] width 735 height 563
click at [571, 210] on p "Choisissez le projet , contexte ou profil sur lequel vous souhaitez appliquer c…" at bounding box center [522, 204] width 304 height 14
click at [528, 171] on p "﻿" at bounding box center [522, 176] width 304 height 14
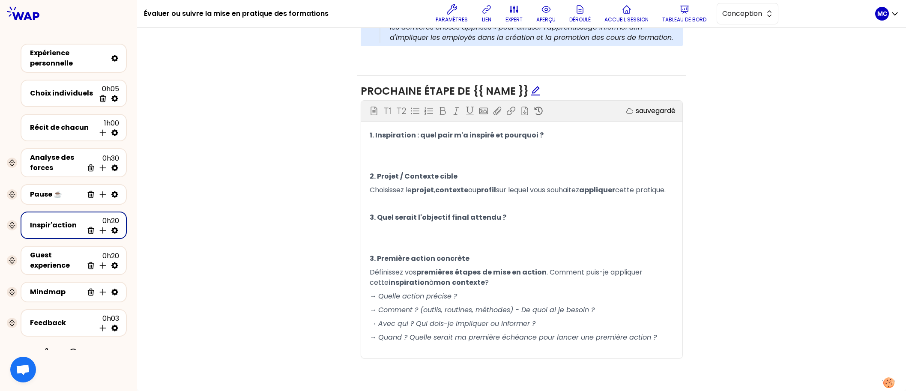
click at [498, 238] on p "﻿" at bounding box center [522, 232] width 304 height 14
drag, startPoint x: 556, startPoint y: 137, endPoint x: 329, endPoint y: 135, distance: 227.1
click at [329, 135] on div "Objectifs Editer # Partagez à tour de rôle votre prochaine étape pour cranter à…" at bounding box center [521, 99] width 735 height 549
drag, startPoint x: 460, startPoint y: 176, endPoint x: 317, endPoint y: 176, distance: 142.7
click at [324, 176] on div "Objectifs Editer # Partagez à tour de rôle votre prochaine étape pour cranter à…" at bounding box center [521, 99] width 735 height 549
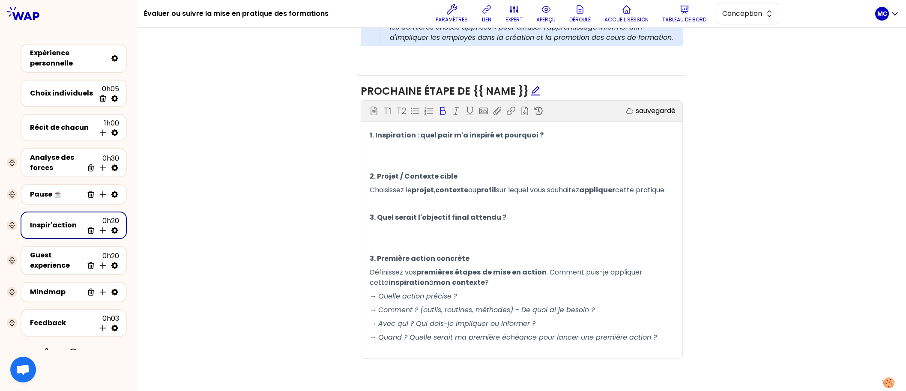
click at [461, 206] on p "﻿" at bounding box center [522, 204] width 304 height 14
click at [475, 196] on p "Choisissez le projet , contexte ou profil sur lequel vous souhaitez appliquer c…" at bounding box center [522, 190] width 304 height 14
click at [506, 222] on p "3. Quel serait l'objectif final attendu ?" at bounding box center [522, 218] width 304 height 14
drag, startPoint x: 550, startPoint y: 227, endPoint x: 342, endPoint y: 227, distance: 207.4
click at [348, 227] on div "Objectifs Editer # Partagez à tour de rôle votre prochaine étape pour cranter à…" at bounding box center [521, 99] width 735 height 549
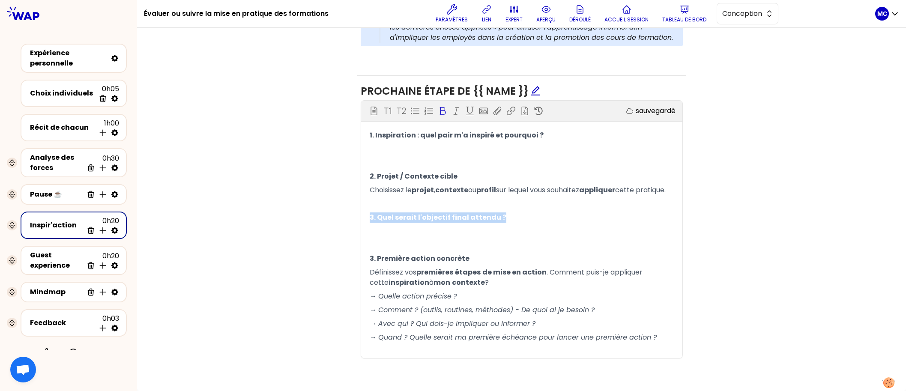
click at [464, 277] on span "étapes" at bounding box center [468, 272] width 26 height 10
drag, startPoint x: 535, startPoint y: 227, endPoint x: 292, endPoint y: 226, distance: 242.9
click at [292, 226] on div "Objectifs Editer # Partagez à tour de rôle votre prochaine étape pour cranter à…" at bounding box center [521, 99] width 735 height 549
click at [462, 276] on span "étapes" at bounding box center [468, 272] width 26 height 10
click at [526, 290] on p "Définissez vos premières étapes de mise en action . Comment puis-je appliquer c…" at bounding box center [522, 278] width 304 height 24
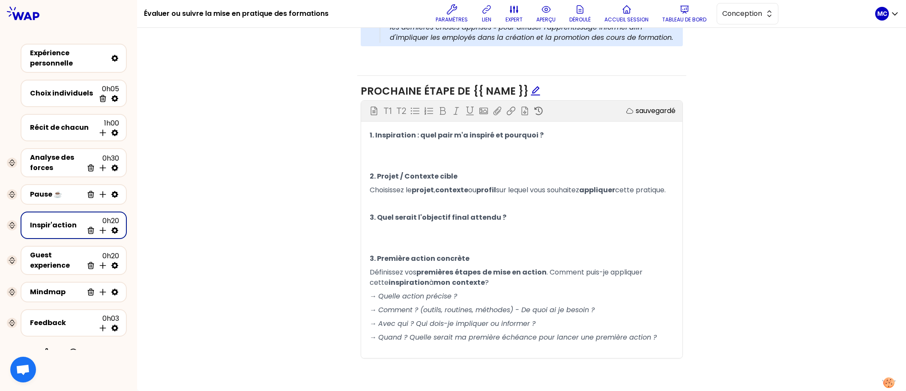
click at [551, 290] on p "Définissez vos premières étapes de mise en action . Comment puis-je appliquer c…" at bounding box center [522, 278] width 304 height 24
click at [461, 252] on p "﻿" at bounding box center [522, 245] width 304 height 14
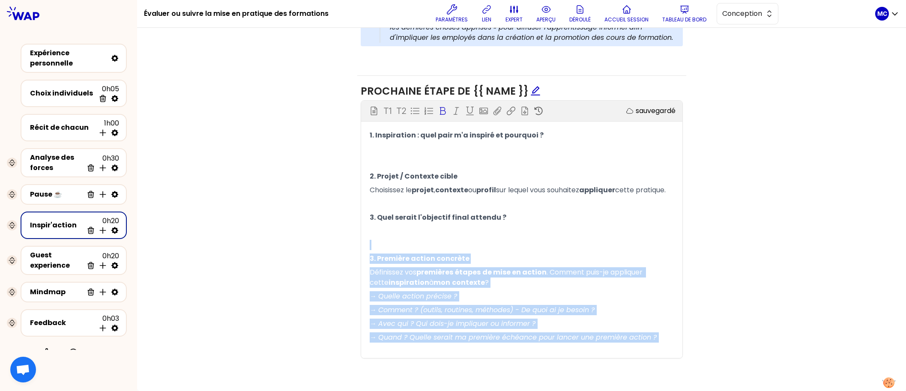
click at [461, 252] on p "﻿" at bounding box center [522, 245] width 304 height 14
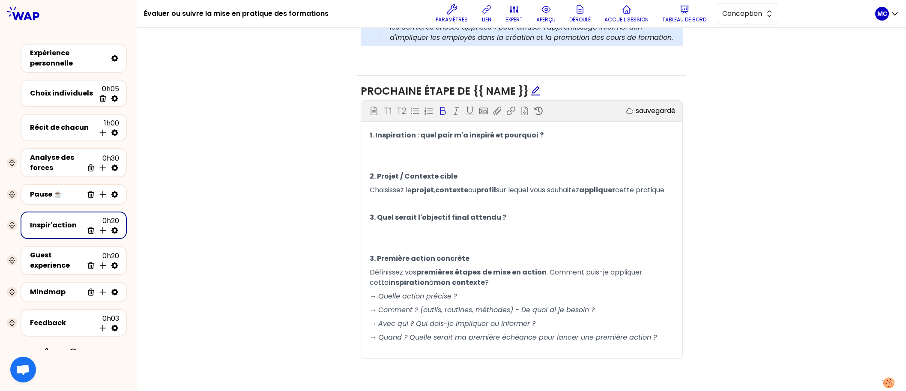
click at [486, 266] on p "3. Première action concrète" at bounding box center [522, 259] width 304 height 14
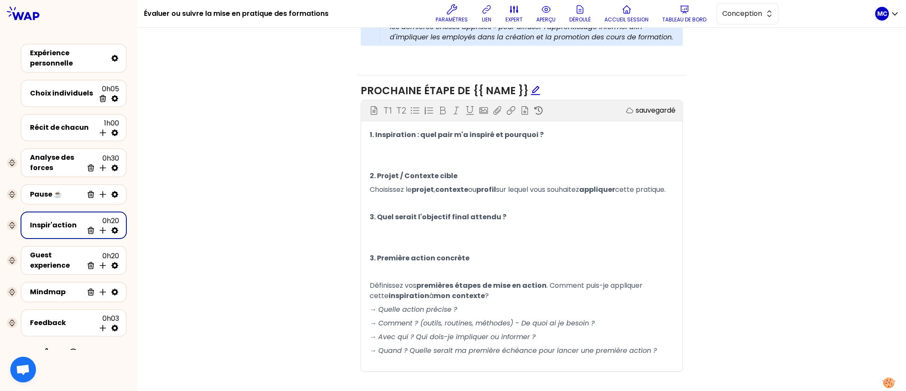
click at [405, 290] on span "Définissez vos" at bounding box center [393, 286] width 47 height 10
click at [406, 290] on span "Définissez vos" at bounding box center [393, 286] width 47 height 10
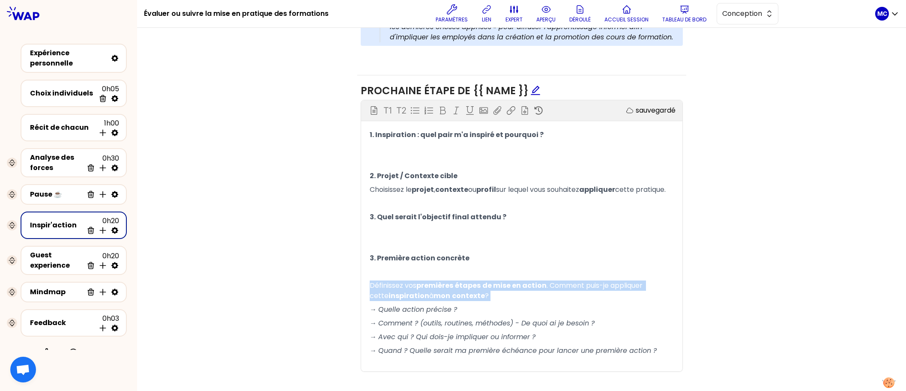
click at [406, 290] on span "Définissez vos" at bounding box center [393, 286] width 47 height 10
click at [416, 290] on span "Définissez vos" at bounding box center [393, 286] width 47 height 10
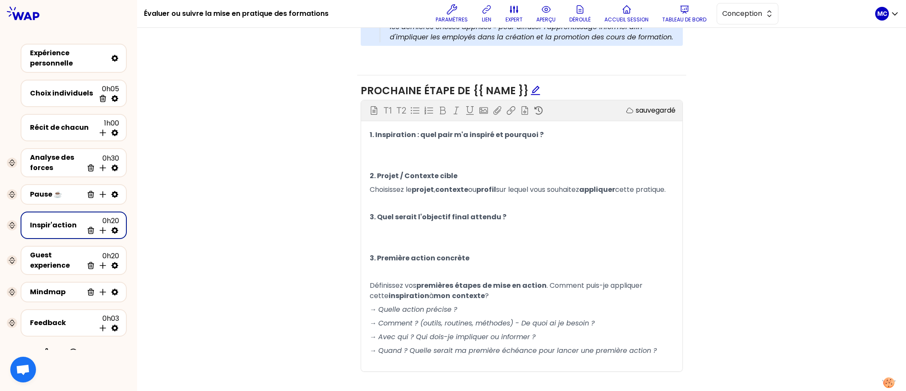
click at [416, 290] on span "Définissez vos" at bounding box center [393, 286] width 47 height 10
click at [457, 290] on span "premières" at bounding box center [441, 286] width 37 height 10
click at [481, 290] on span "étapes" at bounding box center [471, 286] width 26 height 10
drag, startPoint x: 547, startPoint y: 290, endPoint x: 547, endPoint y: 301, distance: 10.3
click at [547, 301] on p "Définissez votre première étape de mise en action . Comment puis-je appliquer c…" at bounding box center [522, 291] width 304 height 24
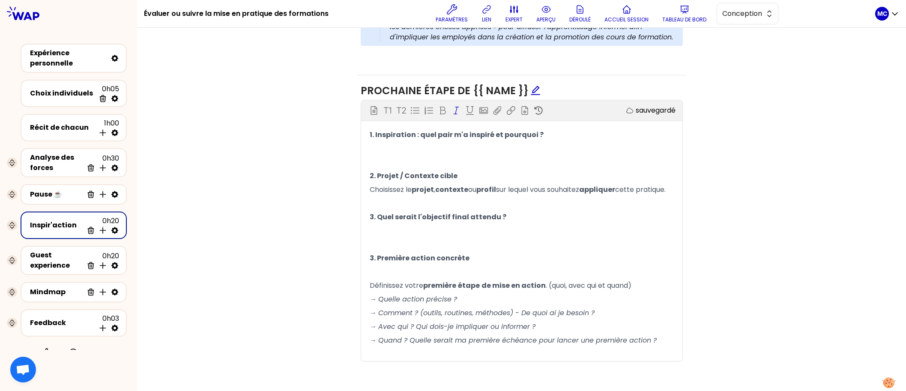
scroll to position [433, 0]
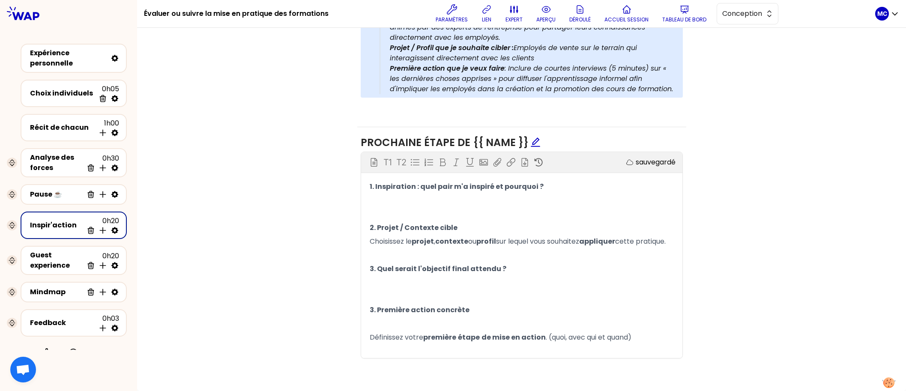
click at [567, 304] on p "3. Première action concrète" at bounding box center [522, 310] width 304 height 14
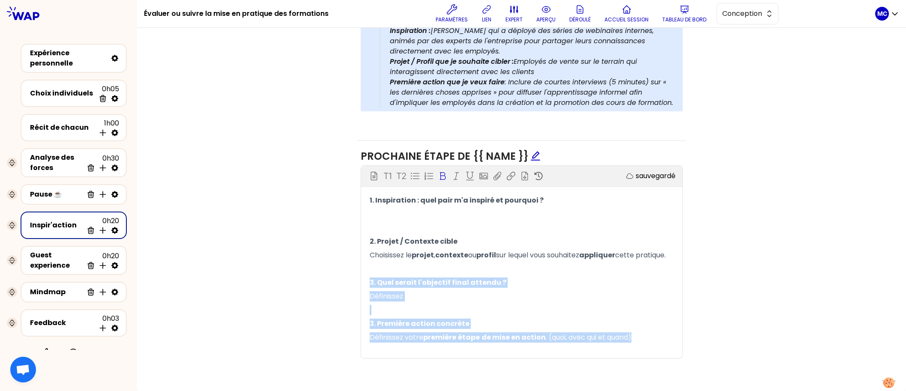
drag, startPoint x: 649, startPoint y: 339, endPoint x: 347, endPoint y: 276, distance: 308.6
click at [347, 276] on div "Objectifs Editer # Partagez à tour de rôle votre prochaine étape pour cranter à…" at bounding box center [521, 132] width 735 height 484
click at [659, 332] on p "Définissez votre première étape de mise en action . (quoi, avec qui et quand)" at bounding box center [522, 338] width 304 height 14
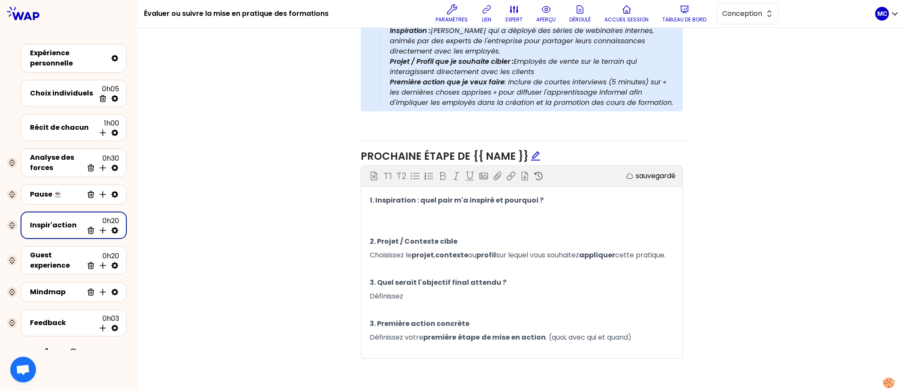
click at [641, 349] on p "﻿" at bounding box center [522, 351] width 304 height 14
click at [466, 303] on p "﻿" at bounding box center [522, 310] width 304 height 14
click at [479, 299] on p "Définissez" at bounding box center [522, 297] width 304 height 14
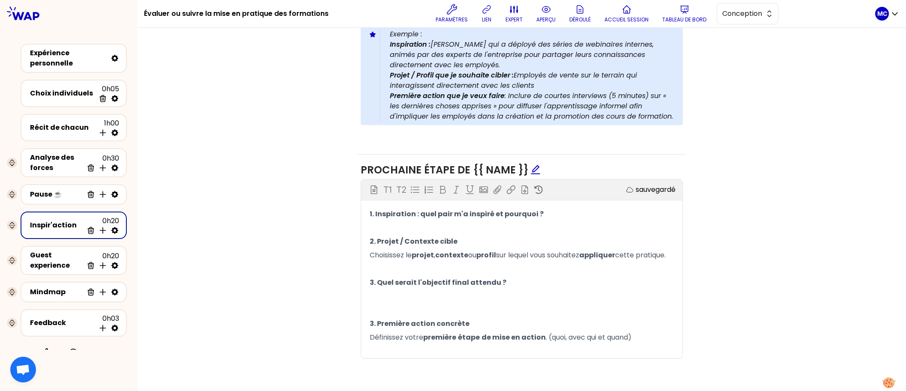
click at [571, 195] on div "Bloc d'instruction T1 T2 Exporter sauvegardé 1. Inspiration : quel pair m'a ins…" at bounding box center [521, 269] width 321 height 179
click at [567, 207] on p "1. Inspiration : quel pair m'a inspiré et pourquoi ?" at bounding box center [522, 214] width 304 height 14
click at [635, 291] on p "﻿" at bounding box center [522, 297] width 304 height 14
click at [748, 277] on div "Objectifs Editer # Partagez à tour de rôle votre prochaine étape pour cranter à…" at bounding box center [521, 139] width 735 height 470
click at [631, 314] on p "﻿" at bounding box center [522, 310] width 304 height 14
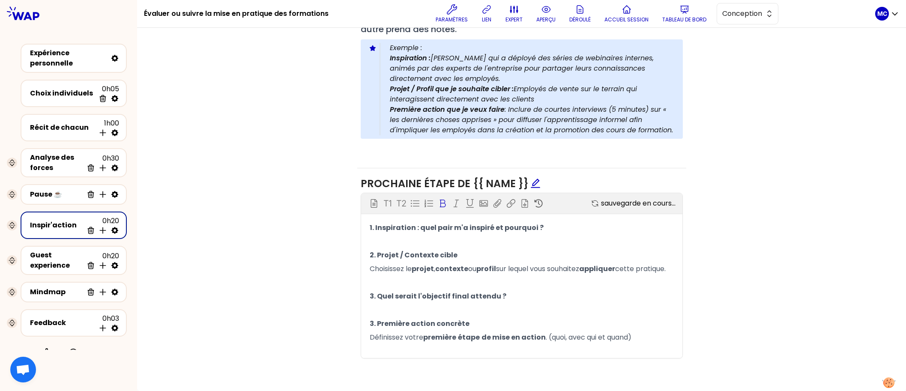
scroll to position [392, 0]
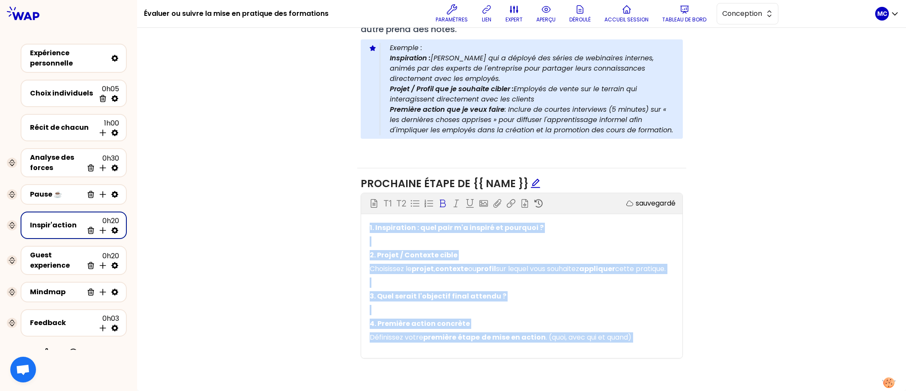
click at [697, 322] on div "Objectifs Editer # Partagez à tour de rôle votre prochaine étape pour cranter à…" at bounding box center [521, 146] width 735 height 456
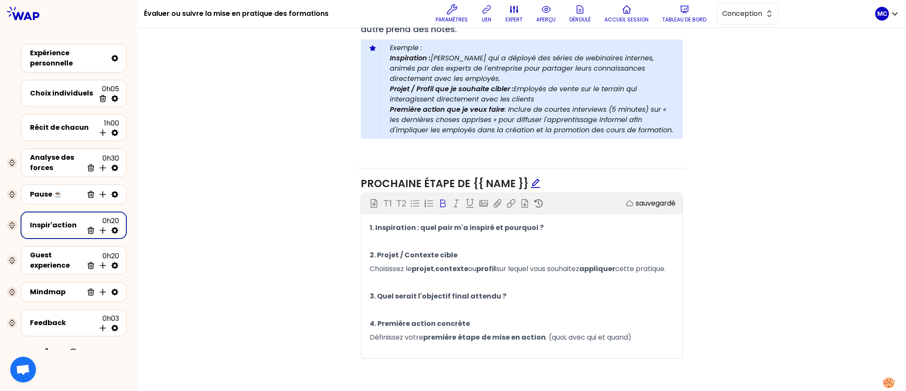
click at [705, 311] on div "Objectifs Editer # Partagez à tour de rôle votre prochaine étape pour cranter à…" at bounding box center [521, 146] width 735 height 456
click at [643, 275] on p "Choisissez le projet , contexte ou profil sur lequel vous souhaitez appliquer c…" at bounding box center [522, 269] width 304 height 14
drag, startPoint x: 500, startPoint y: 258, endPoint x: 420, endPoint y: 258, distance: 80.1
click at [420, 262] on p "Choisissez le projet , contexte ou profil sur lequel vous souhaitez appliquer c…" at bounding box center [522, 269] width 304 height 14
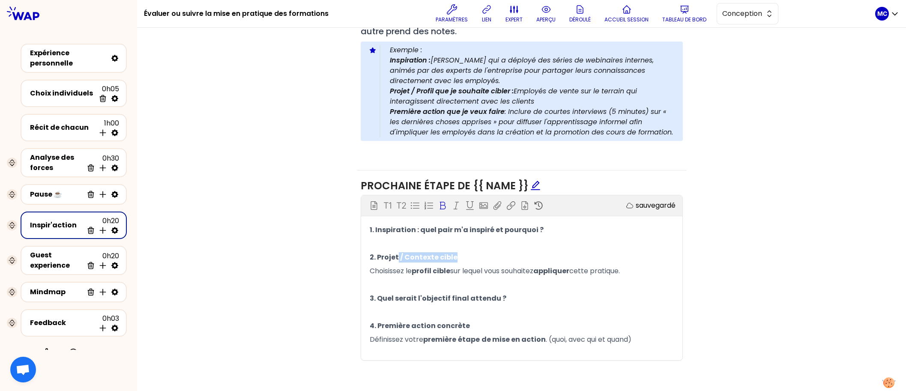
drag, startPoint x: 398, startPoint y: 259, endPoint x: 470, endPoint y: 260, distance: 72.4
click at [470, 260] on p "2. Projet / Contexte cible" at bounding box center [522, 258] width 304 height 14
click at [378, 259] on span "2. Projet cible" at bounding box center [394, 257] width 48 height 10
click at [389, 257] on span "2. Projet cible" at bounding box center [394, 257] width 48 height 10
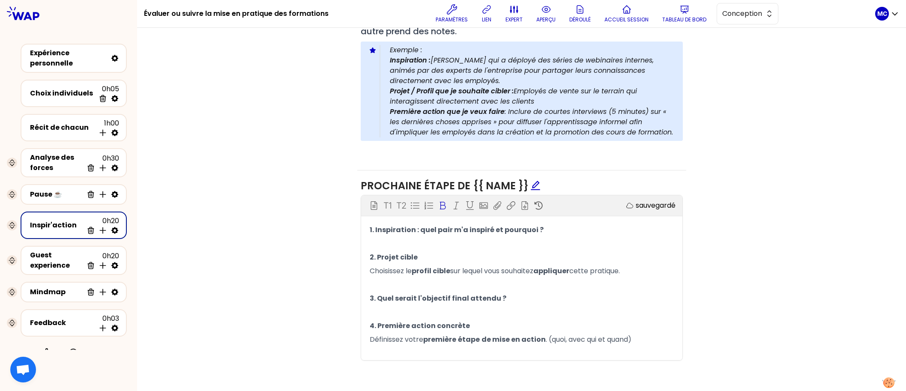
click at [389, 257] on span "2. Projet cible" at bounding box center [394, 257] width 48 height 10
click at [476, 264] on p "Choisissez le profil cible sur lequel vous souhaitez appliquer cette pratique." at bounding box center [522, 271] width 304 height 14
click at [383, 254] on span "2. Projet cible" at bounding box center [394, 257] width 48 height 10
click at [431, 255] on p "2. Projet cible" at bounding box center [522, 258] width 304 height 14
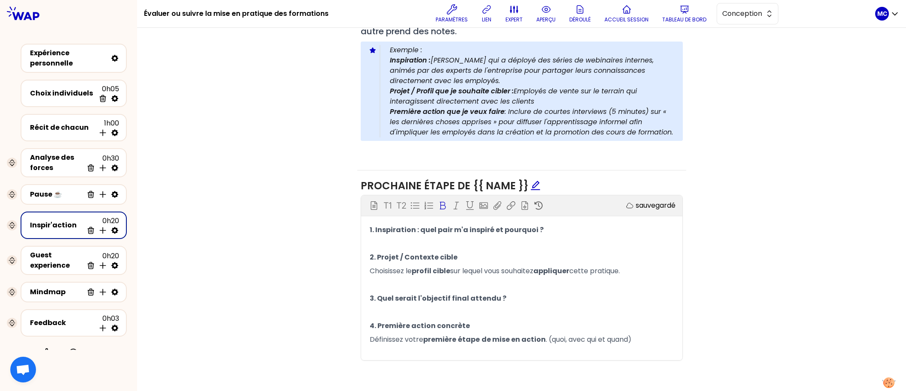
click at [465, 256] on p "2. Projet / Contexte cible" at bounding box center [522, 258] width 304 height 14
drag, startPoint x: 465, startPoint y: 256, endPoint x: 382, endPoint y: 256, distance: 83.1
click at [382, 256] on p "2. Projet / Contexte cible" at bounding box center [522, 258] width 304 height 14
click at [457, 256] on p "2. Projet / Contexte cible" at bounding box center [522, 258] width 304 height 14
drag, startPoint x: 457, startPoint y: 256, endPoint x: 369, endPoint y: 256, distance: 87.8
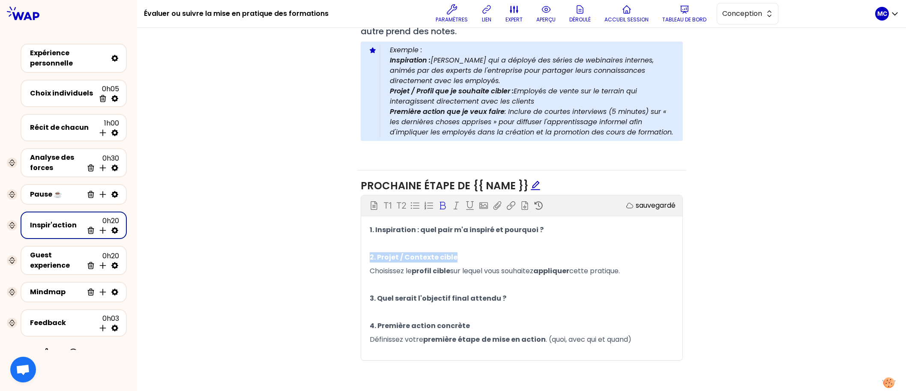
click at [370, 256] on p "2. Projet / Contexte cible" at bounding box center [522, 258] width 304 height 14
click at [474, 267] on span "sur lequel vous souhaitez" at bounding box center [491, 271] width 83 height 10
click at [450, 271] on span "profil cible" at bounding box center [431, 271] width 39 height 10
click at [546, 336] on span ". (quoi, avec qui et quand)" at bounding box center [589, 340] width 86 height 10
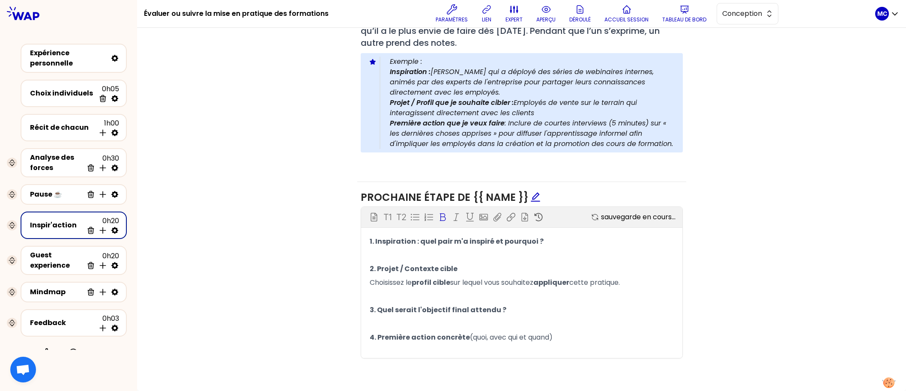
scroll to position [368, 0]
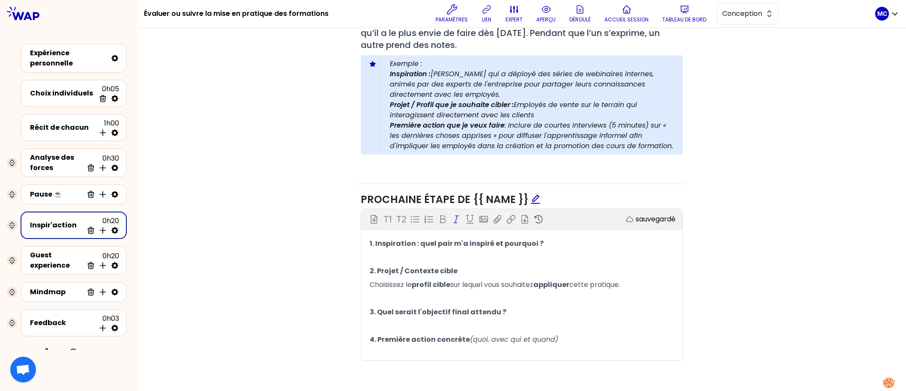
click at [612, 329] on p "﻿" at bounding box center [522, 326] width 304 height 14
click at [480, 280] on span "sur lequel vous souhaitez" at bounding box center [491, 285] width 83 height 10
click at [500, 273] on p "2. Projet / Contexte cible" at bounding box center [522, 271] width 304 height 14
click at [598, 308] on p "3. Quel serait l'objectif final attendu ?" at bounding box center [522, 312] width 304 height 14
click at [457, 284] on span "sur lequel vous souhaitez" at bounding box center [491, 285] width 83 height 10
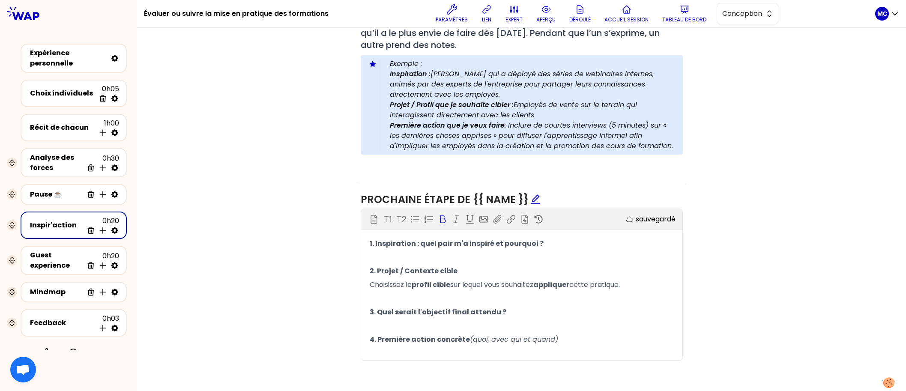
drag, startPoint x: 475, startPoint y: 270, endPoint x: 463, endPoint y: 270, distance: 11.6
click at [463, 270] on p "2. Projet / Contexte cible" at bounding box center [522, 271] width 304 height 14
click at [406, 270] on span "2. Projet / Contexte cible" at bounding box center [414, 271] width 88 height 10
click at [426, 281] on span "profil cible" at bounding box center [431, 285] width 39 height 10
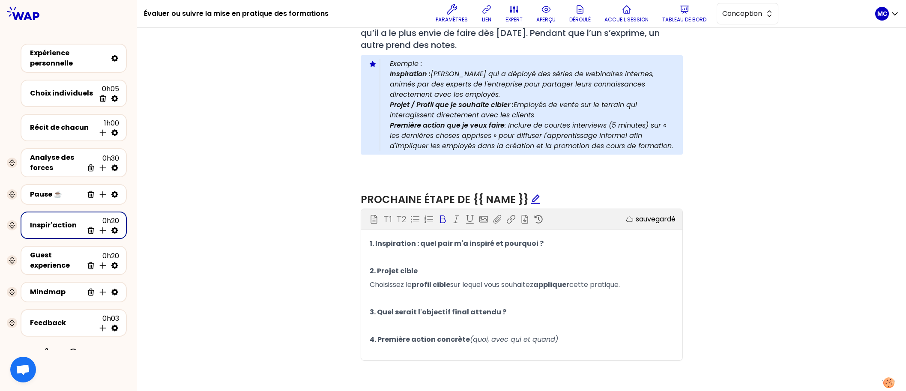
click at [426, 281] on span "profil cible" at bounding box center [431, 285] width 39 height 10
click at [773, 276] on div "Objectifs Editer # Partagez à tour de rôle votre prochaine étape pour cranter à…" at bounding box center [521, 155] width 735 height 443
drag, startPoint x: 419, startPoint y: 268, endPoint x: 378, endPoint y: 268, distance: 41.6
click at [378, 268] on p "2. Projet cible" at bounding box center [522, 271] width 304 height 14
click at [379, 268] on span "2. Projet cible" at bounding box center [394, 271] width 48 height 10
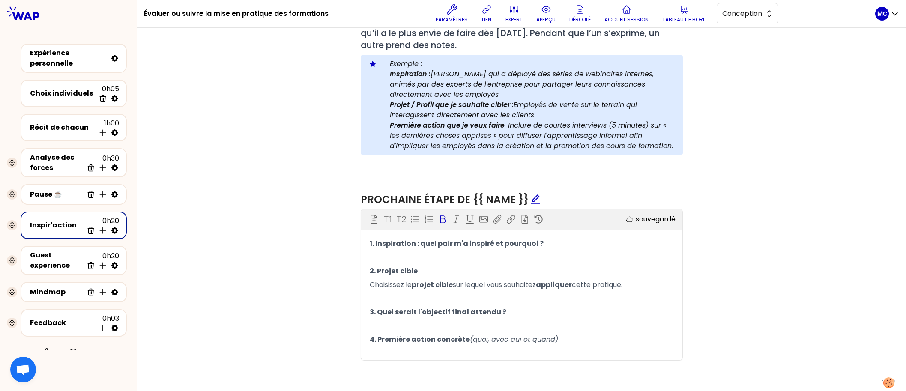
click at [379, 268] on span "2. Projet cible" at bounding box center [394, 271] width 48 height 10
click at [425, 280] on span "projet cible" at bounding box center [432, 285] width 41 height 10
click at [722, 264] on div "Objectifs Editer # Partagez à tour de rôle votre prochaine étape pour cranter à…" at bounding box center [521, 155] width 735 height 443
click at [560, 301] on p "﻿" at bounding box center [522, 299] width 304 height 14
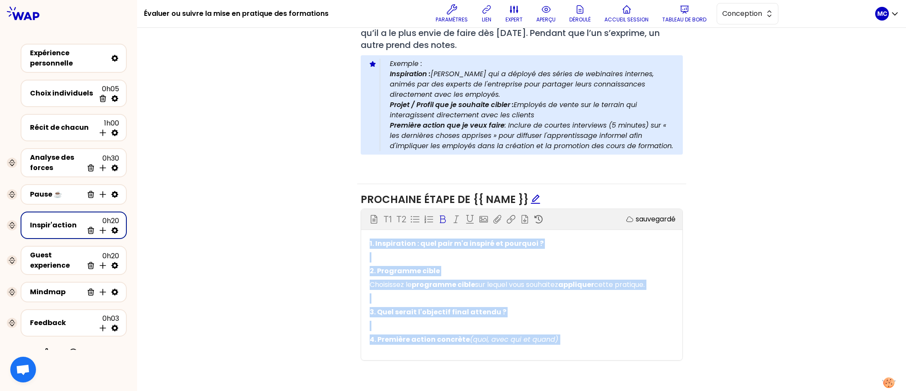
copy div "1. Inspiration : quel pair m'a inspiré et pourquoi ? ﻿ 2. Programme cible Chois…"
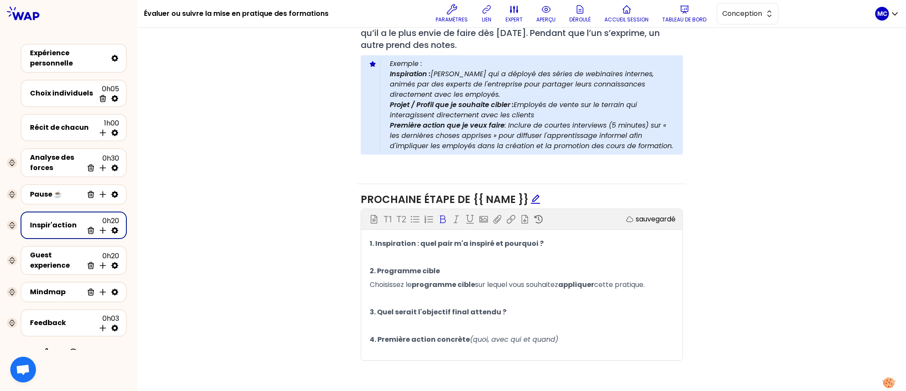
click at [738, 287] on div "Objectifs Editer # Partagez à tour de rôle votre prochaine étape pour cranter à…" at bounding box center [521, 155] width 735 height 443
click at [577, 141] on p "Première action que je veux faire : Inclure de courtes interviews (5 minutes) s…" at bounding box center [533, 135] width 286 height 31
click at [748, 184] on div "Objectifs Editer # Partagez à tour de rôle votre prochaine étape pour cranter à…" at bounding box center [521, 155] width 735 height 443
click at [561, 149] on p "Première action que je veux faire : Inclure de courtes interviews (5 minutes) s…" at bounding box center [533, 135] width 286 height 31
click at [580, 132] on p "Première action que je veux faire : Inclure de courtes interviews (5 minutes) s…" at bounding box center [533, 135] width 286 height 31
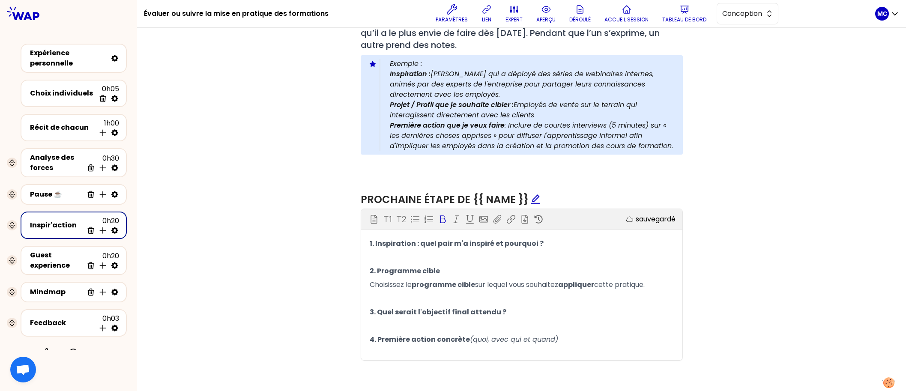
click at [617, 107] on p "Projet / Profil que je souhaite cibler : Employés de vente sur le terrain qui i…" at bounding box center [533, 110] width 286 height 21
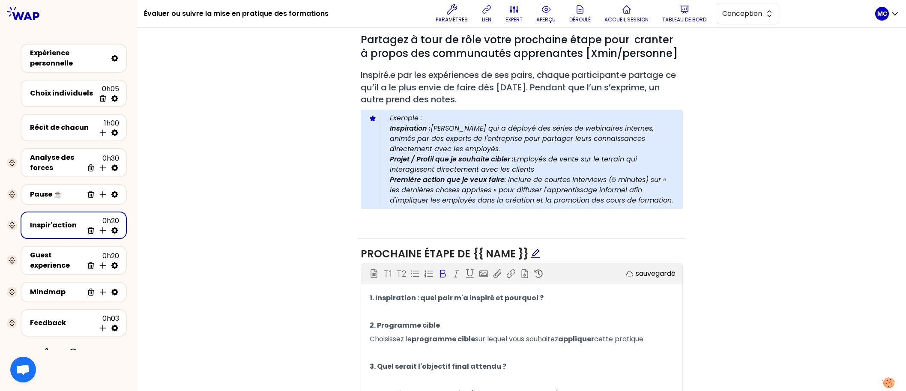
scroll to position [312, 0]
click at [621, 180] on p "Première action que je veux faire : Inclure de courtes interviews (5 minutes) s…" at bounding box center [533, 191] width 286 height 31
drag, startPoint x: 620, startPoint y: 180, endPoint x: 618, endPoint y: 186, distance: 6.7
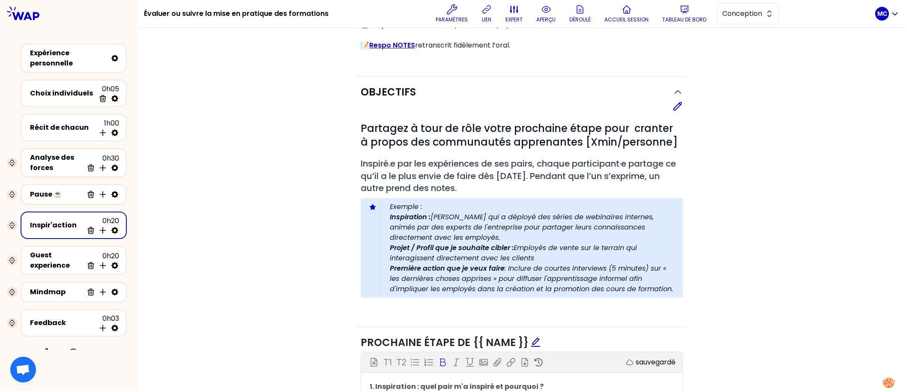
click at [737, 205] on div "Objectifs Editer # Partagez à tour de rôle votre prochaine étape pour cranter à…" at bounding box center [521, 298] width 735 height 443
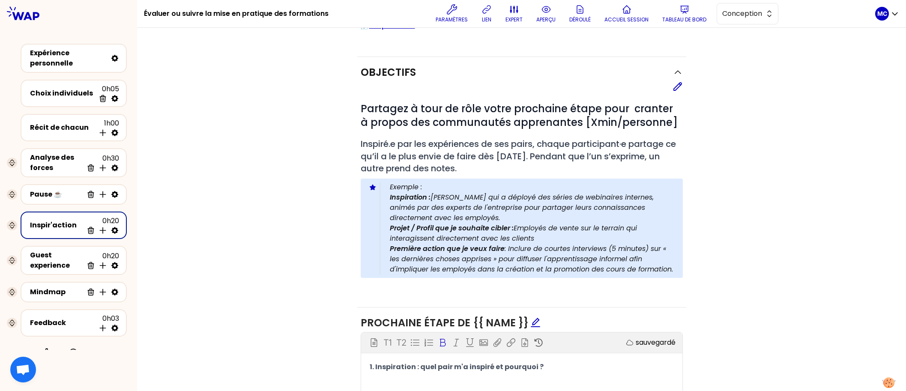
scroll to position [246, 0]
click at [676, 86] on icon at bounding box center [678, 86] width 10 height 10
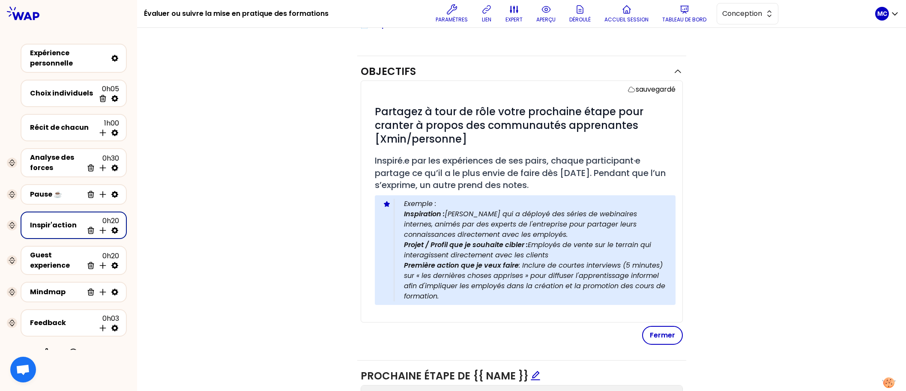
click at [754, 165] on div "Objectifs sauvegardé # Partagez à tour de rôle votre prochaine étape pour crant…" at bounding box center [521, 304] width 735 height 497
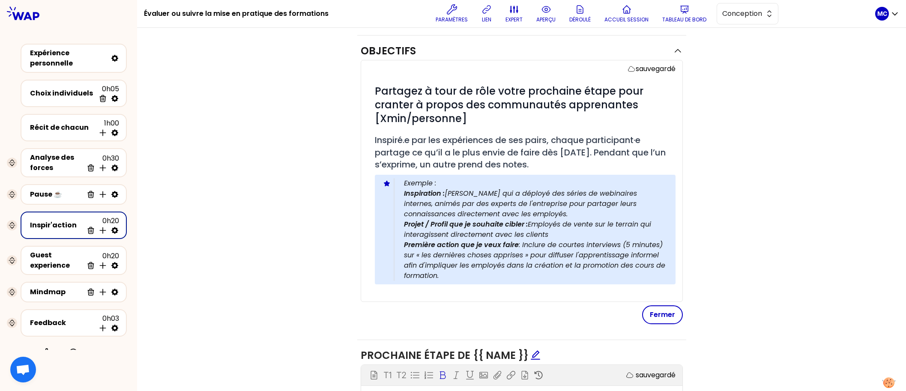
scroll to position [283, 0]
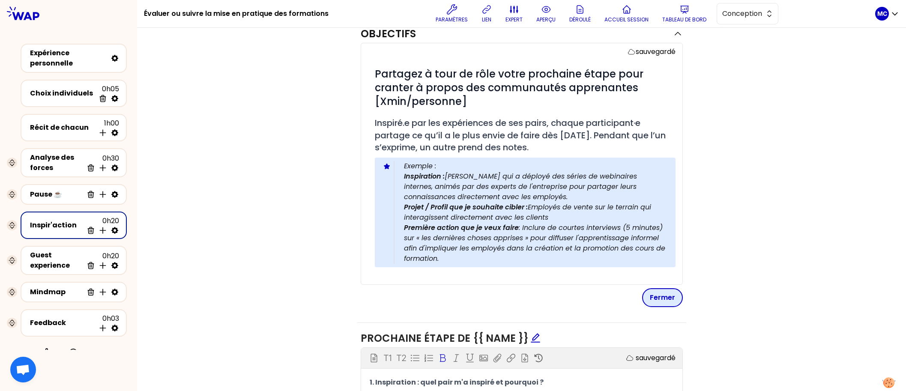
click at [676, 289] on button "Fermer" at bounding box center [662, 297] width 41 height 19
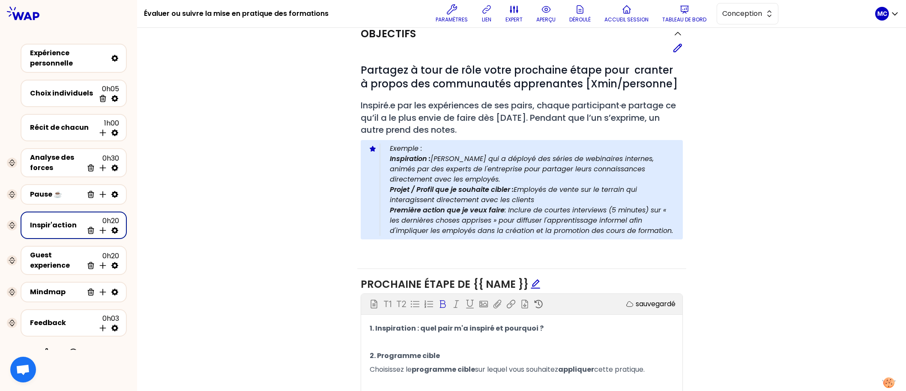
scroll to position [368, 0]
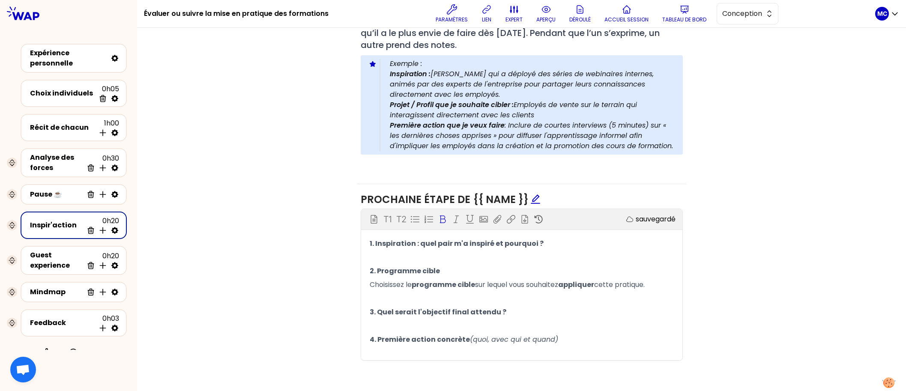
click at [621, 293] on p "﻿" at bounding box center [522, 299] width 304 height 14
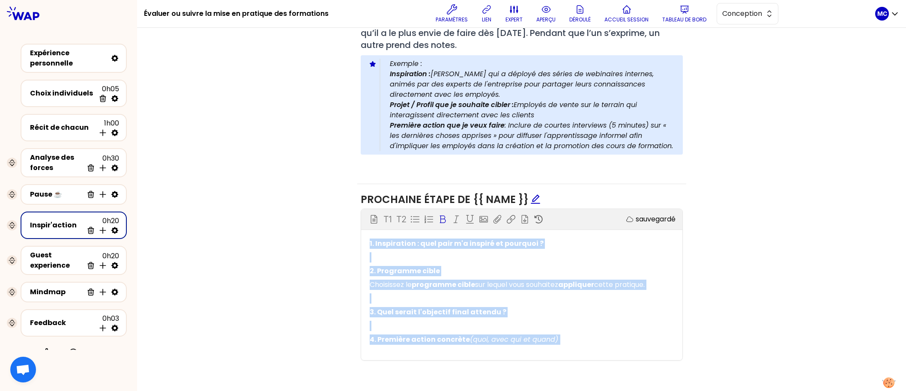
copy div "1. Inspiration : quel pair m'a inspiré et pourquoi ? ﻿ 2. Programme cible Chois…"
